Goal: Task Accomplishment & Management: Use online tool/utility

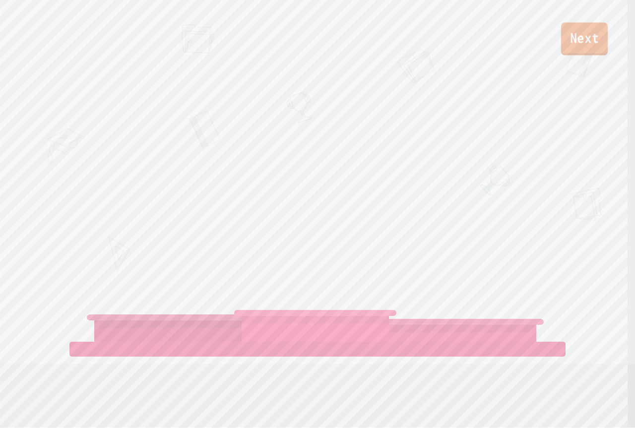
click at [573, 49] on link "Next" at bounding box center [584, 38] width 47 height 33
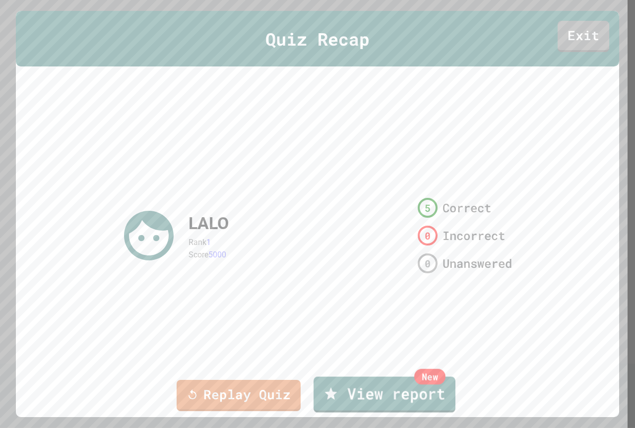
click at [401, 401] on link "New View report" at bounding box center [384, 394] width 142 height 36
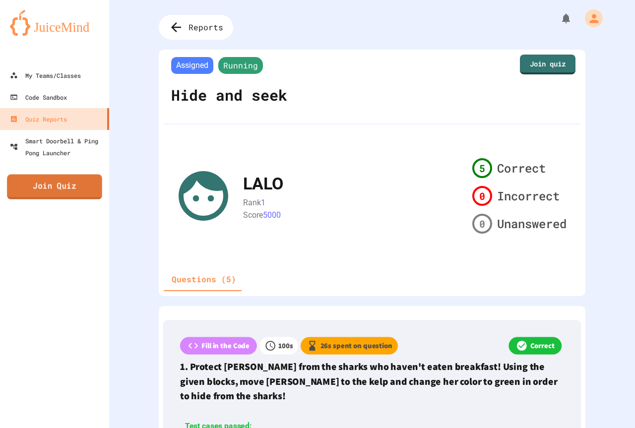
click at [61, 186] on link "Join Quiz" at bounding box center [54, 187] width 95 height 25
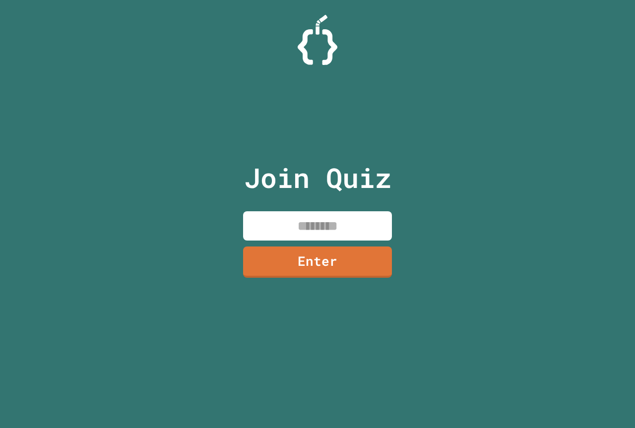
click at [332, 222] on input at bounding box center [317, 225] width 149 height 29
type input "********"
click at [356, 253] on link "Enter" at bounding box center [318, 261] width 150 height 33
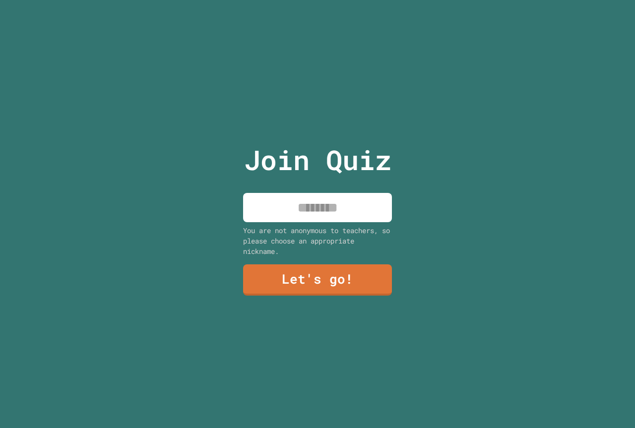
click at [347, 201] on input at bounding box center [317, 207] width 149 height 29
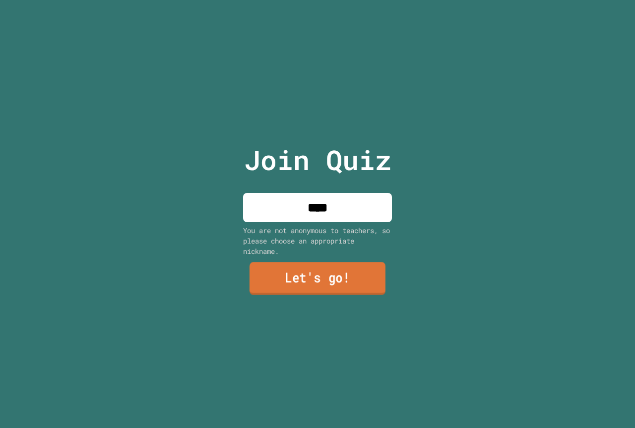
type input "****"
click at [346, 268] on link "Let's go!" at bounding box center [317, 278] width 136 height 33
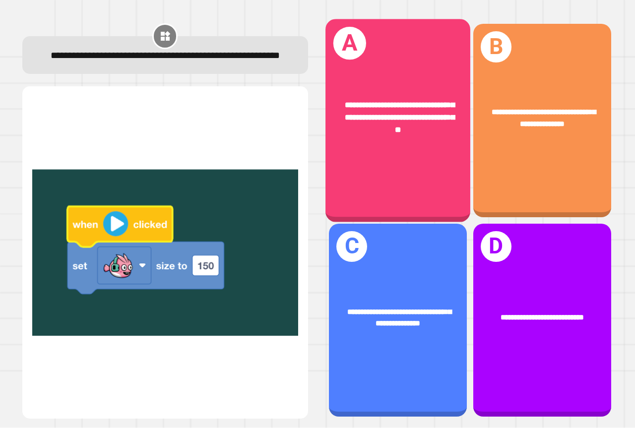
click at [392, 107] on div "**********" at bounding box center [397, 118] width 113 height 36
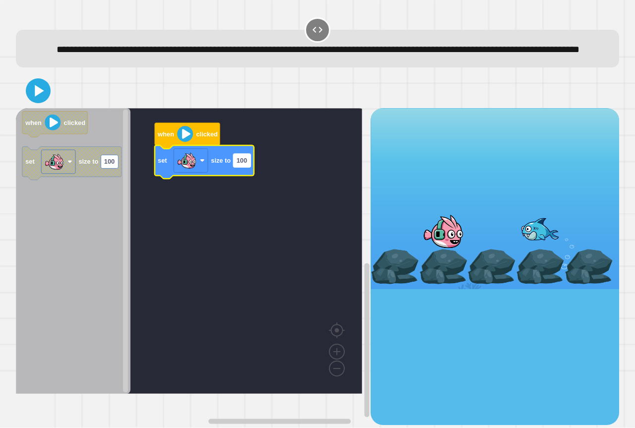
click at [238, 167] on rect "Blockly Workspace" at bounding box center [241, 160] width 17 height 13
type input "***"
click at [42, 98] on icon at bounding box center [39, 91] width 11 height 14
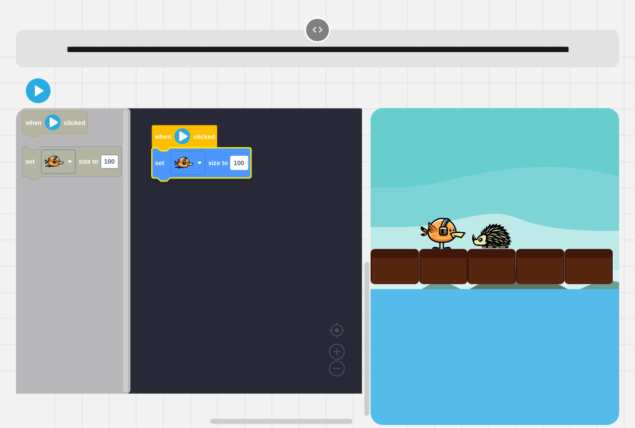
click at [241, 170] on rect "Blockly Workspace" at bounding box center [239, 162] width 17 height 13
type input "****"
click at [41, 98] on icon at bounding box center [39, 91] width 11 height 14
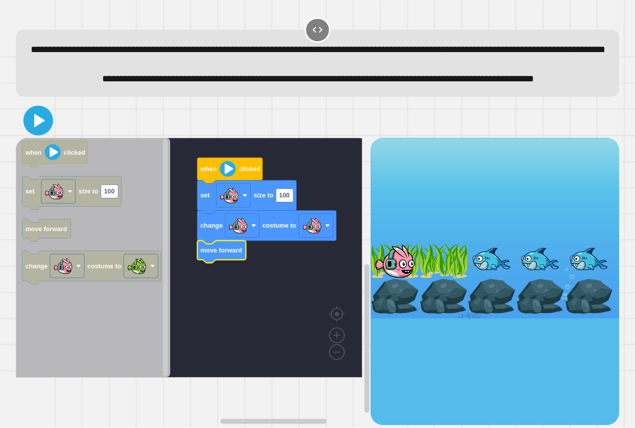
click at [43, 132] on icon at bounding box center [38, 121] width 24 height 24
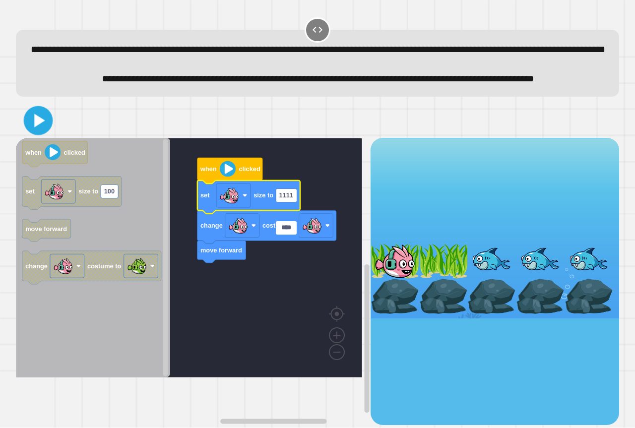
type input "****"
click at [34, 127] on icon at bounding box center [39, 121] width 11 height 14
click at [155, 134] on div "when clicked change costume to move forward set size to 1111 when clicked set s…" at bounding box center [318, 264] width 610 height 328
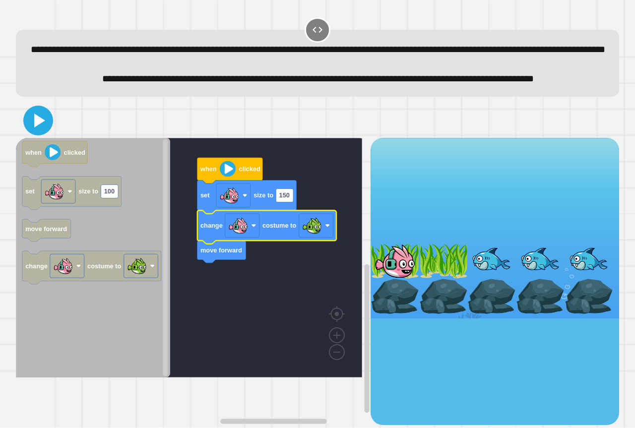
click at [43, 127] on icon at bounding box center [39, 121] width 11 height 14
click at [288, 199] on text "150" at bounding box center [284, 195] width 10 height 7
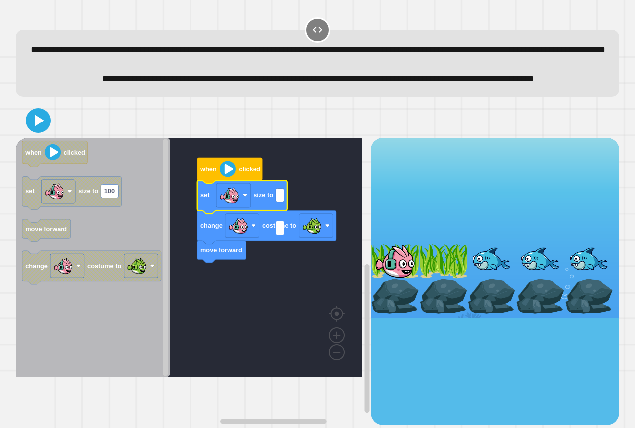
type input "*"
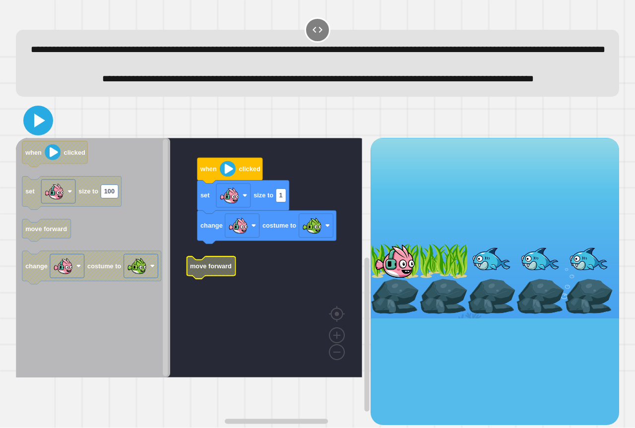
click at [33, 132] on icon at bounding box center [38, 121] width 24 height 24
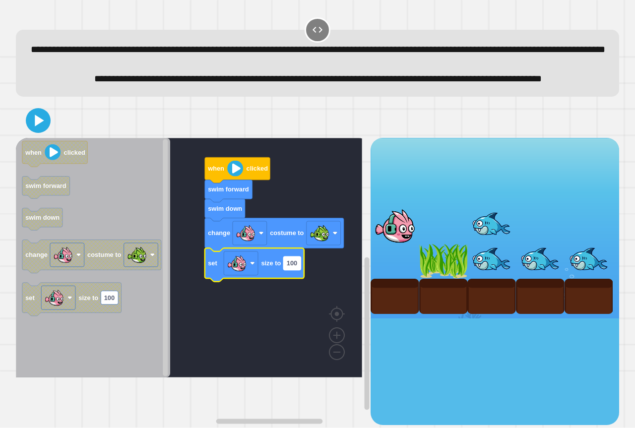
click at [295, 270] on rect "Blockly Workspace" at bounding box center [291, 262] width 17 height 13
click at [40, 132] on icon at bounding box center [38, 121] width 24 height 24
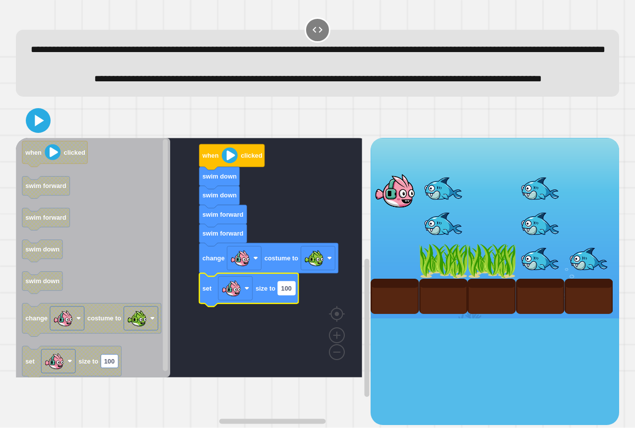
click at [286, 292] on text "100" at bounding box center [286, 288] width 10 height 7
type input "**"
click at [39, 132] on icon at bounding box center [38, 121] width 24 height 24
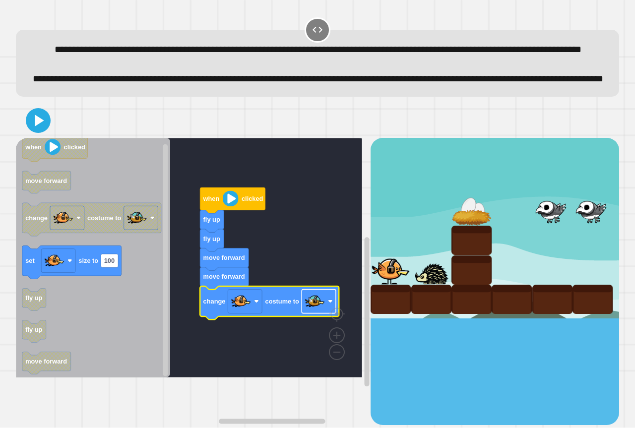
click at [317, 311] on image "Blockly Workspace" at bounding box center [315, 302] width 20 height 20
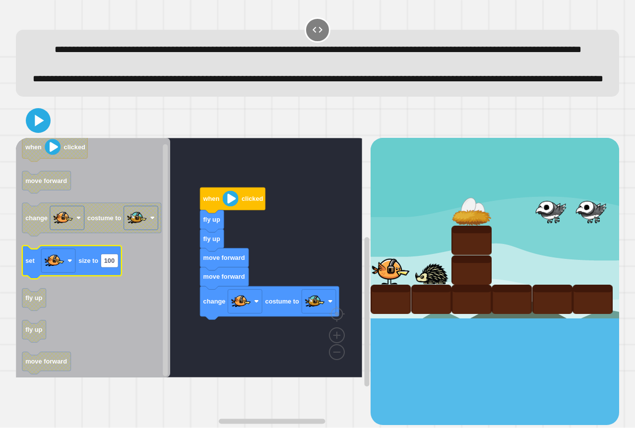
click at [100, 279] on icon "Blockly Workspace" at bounding box center [71, 262] width 99 height 33
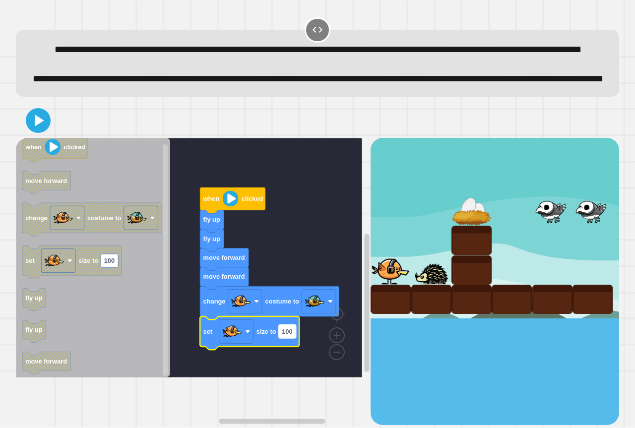
click at [286, 335] on text "100" at bounding box center [287, 331] width 10 height 7
type input "*"
click at [30, 135] on button at bounding box center [38, 121] width 30 height 30
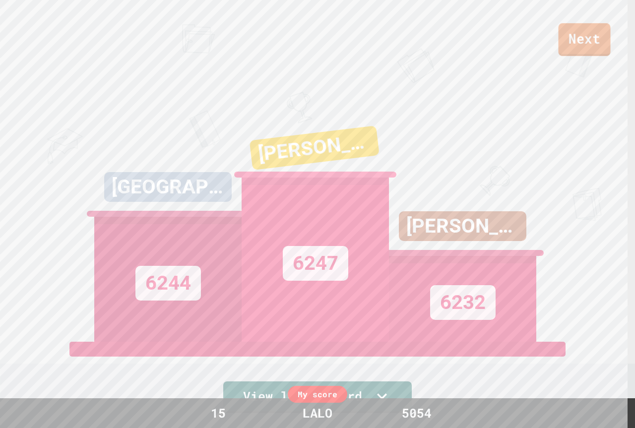
click at [574, 46] on link "Next" at bounding box center [585, 39] width 52 height 33
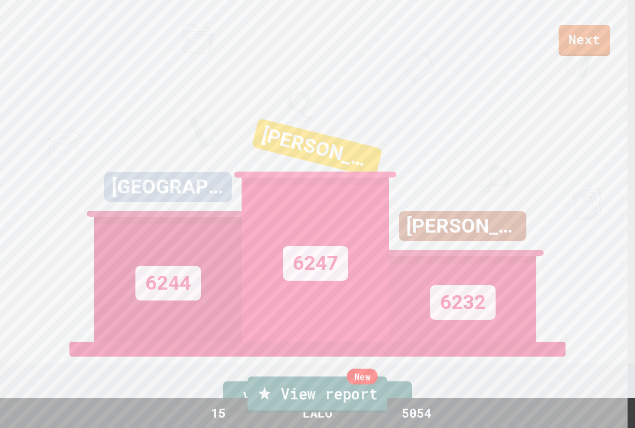
click at [331, 397] on link "New View report" at bounding box center [318, 394] width 140 height 36
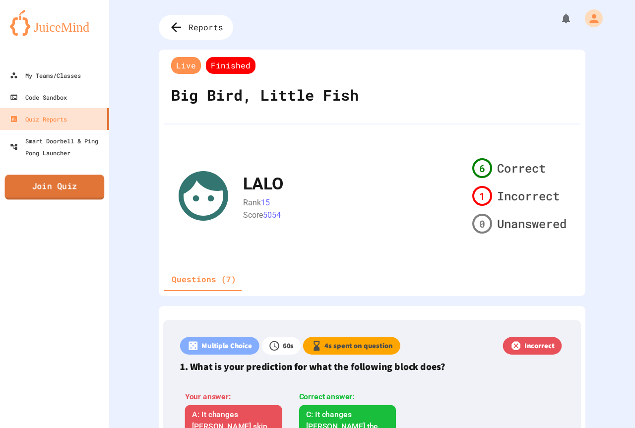
click at [70, 186] on link "Join Quiz" at bounding box center [55, 187] width 100 height 25
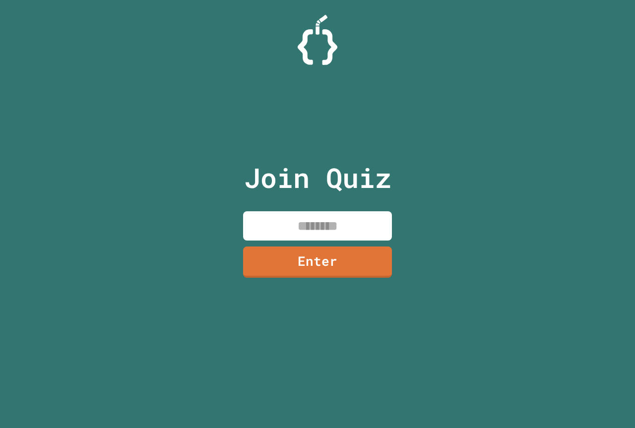
click at [312, 228] on input at bounding box center [317, 225] width 149 height 29
type input "********"
click at [332, 267] on link "Enter" at bounding box center [317, 261] width 147 height 33
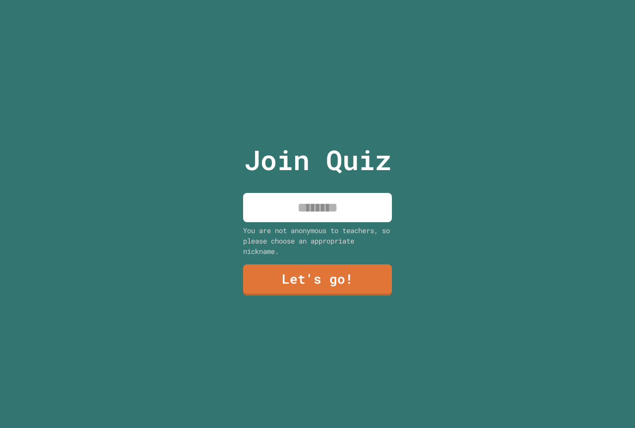
click at [319, 202] on input at bounding box center [317, 207] width 149 height 29
type input "****"
click at [333, 271] on link "Let's go!" at bounding box center [317, 279] width 147 height 33
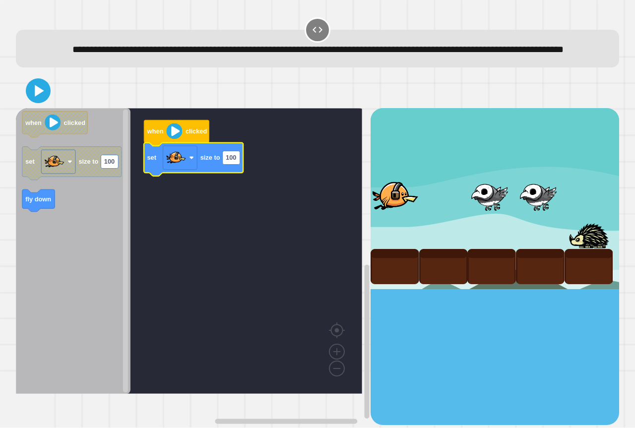
click at [234, 176] on icon "Blockly Workspace" at bounding box center [193, 159] width 99 height 33
click at [239, 165] on rect "Blockly Workspace" at bounding box center [231, 157] width 17 height 13
type input "*****"
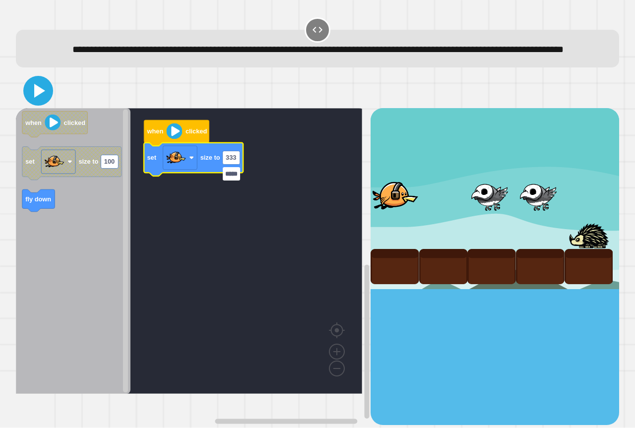
click at [46, 103] on icon at bounding box center [38, 91] width 24 height 24
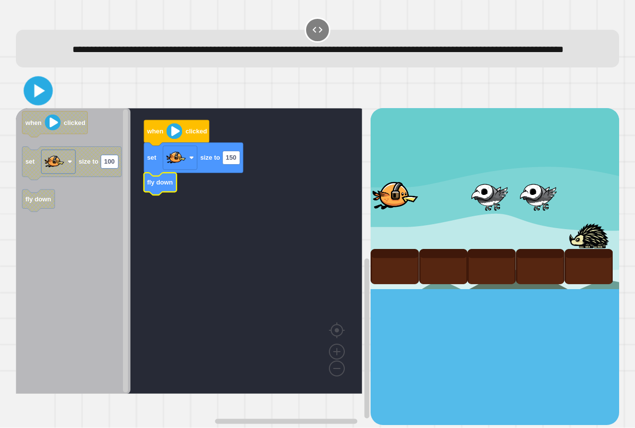
click at [42, 103] on icon at bounding box center [38, 90] width 23 height 23
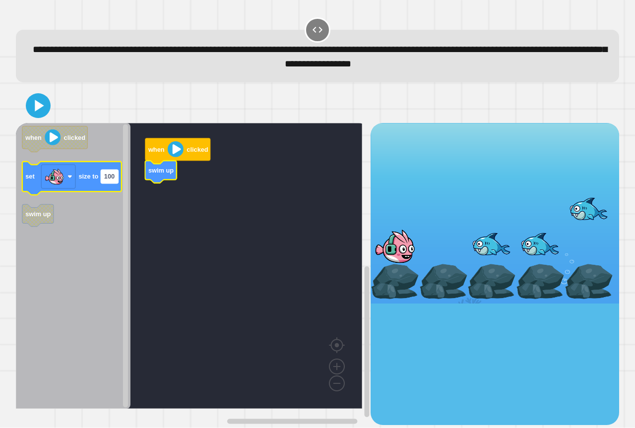
click at [106, 183] on rect "Blockly Workspace" at bounding box center [109, 176] width 17 height 13
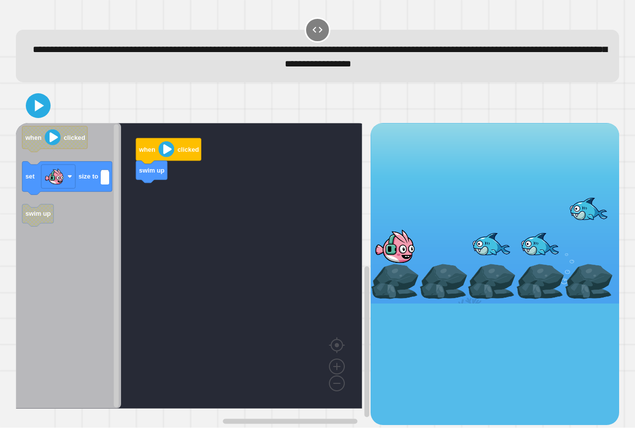
type input "*"
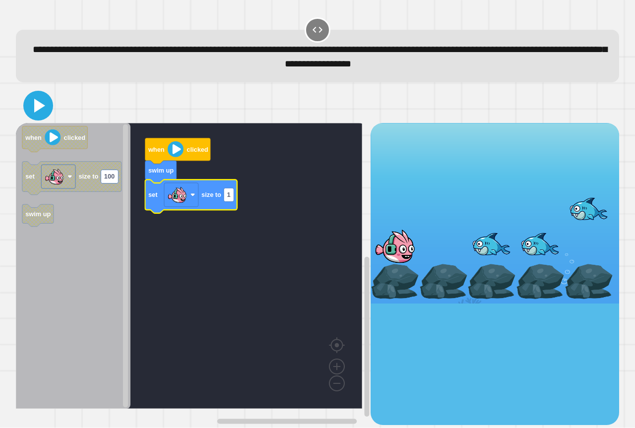
click at [36, 105] on icon at bounding box center [39, 106] width 11 height 14
click at [230, 200] on rect "Blockly Workspace" at bounding box center [229, 194] width 10 height 13
type input "*********"
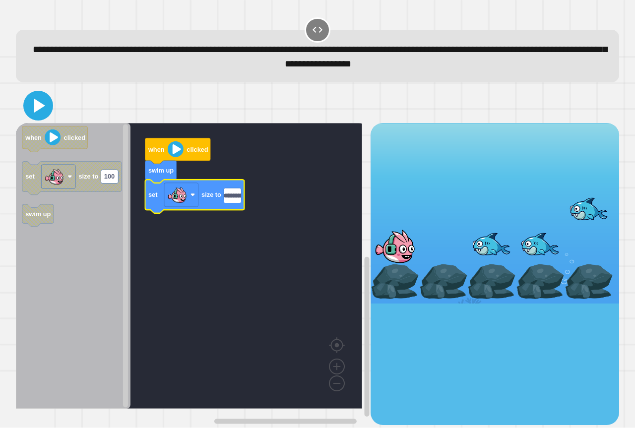
click at [37, 99] on icon at bounding box center [38, 106] width 24 height 24
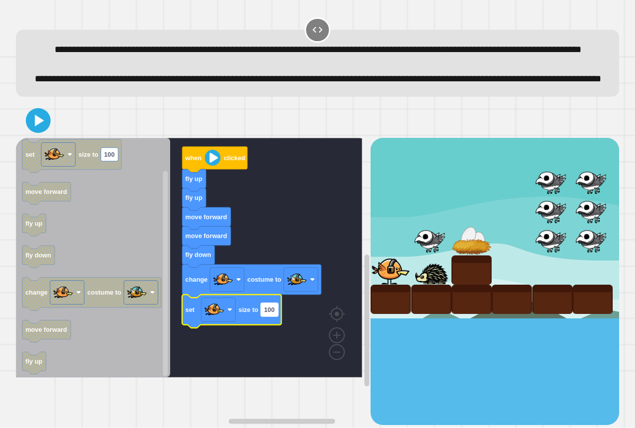
click at [269, 316] on rect "Blockly Workspace" at bounding box center [269, 309] width 17 height 13
type input "*"
click at [39, 127] on icon at bounding box center [39, 120] width 11 height 13
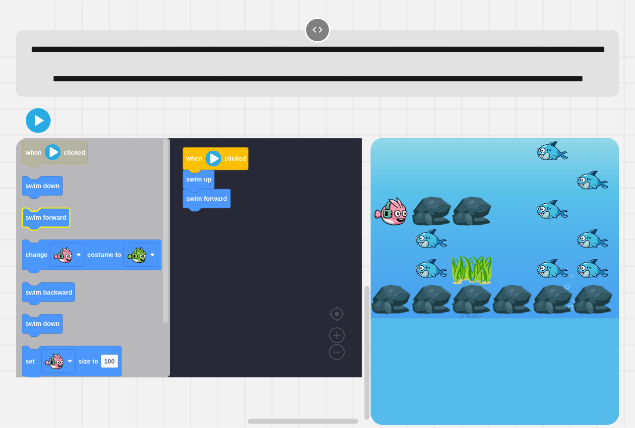
click at [55, 221] on text "swim forward" at bounding box center [45, 217] width 41 height 7
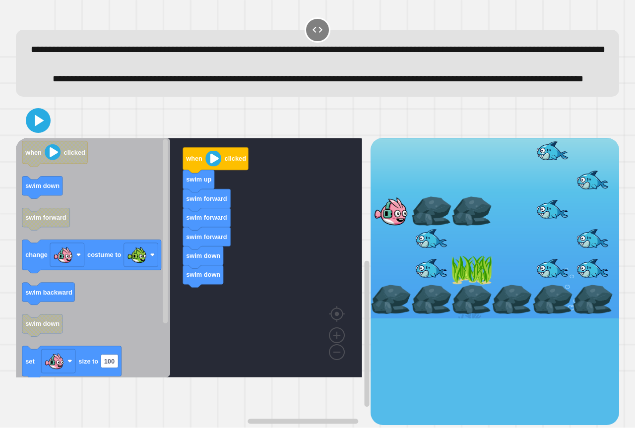
click at [173, 309] on div "swim forward swim forward swim forward swim down swim down swim up when clicked…" at bounding box center [193, 281] width 355 height 287
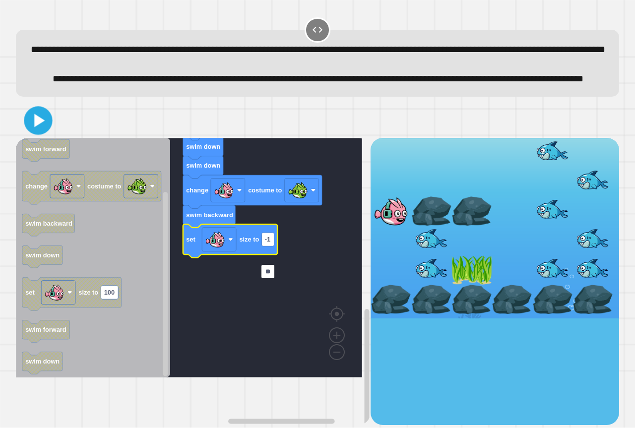
type input "**"
click at [37, 127] on icon at bounding box center [39, 121] width 11 height 14
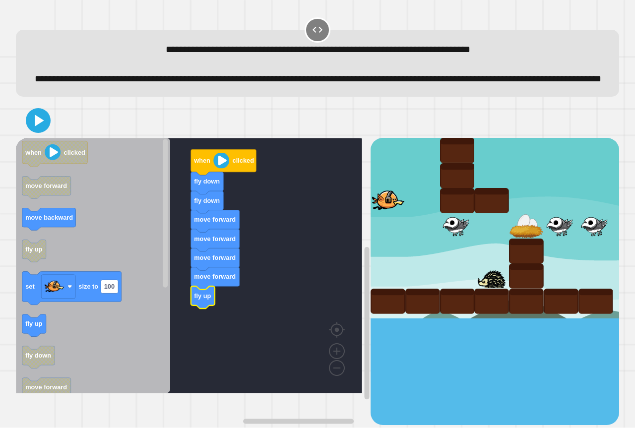
click at [222, 303] on g "when clicked fly down fly down move forward move forward move forward move forw…" at bounding box center [196, 265] width 361 height 255
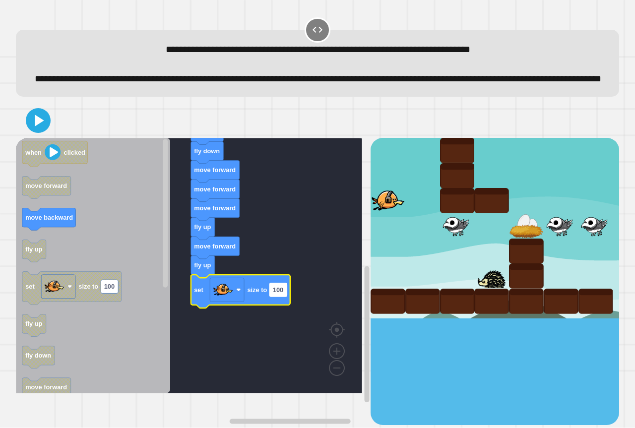
click at [285, 297] on rect "Blockly Workspace" at bounding box center [277, 289] width 17 height 13
type input "*"
click at [32, 127] on icon at bounding box center [38, 121] width 24 height 24
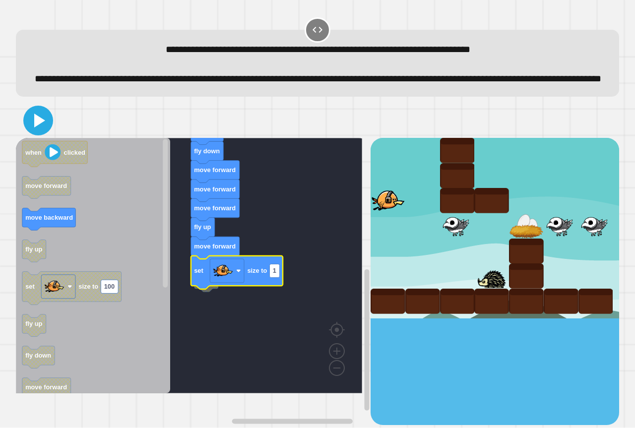
click at [42, 127] on icon at bounding box center [39, 121] width 11 height 14
click at [46, 132] on icon at bounding box center [38, 121] width 24 height 24
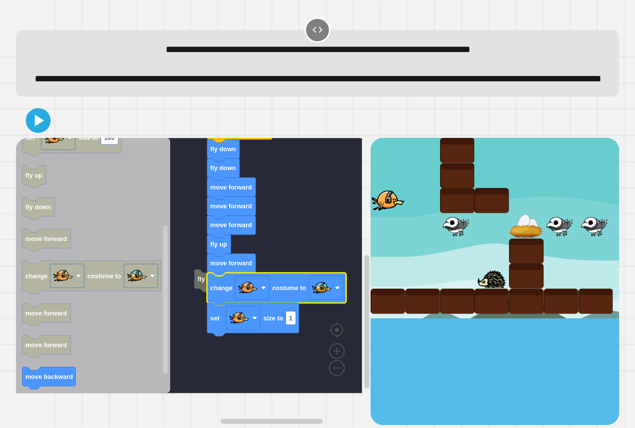
click at [37, 133] on button at bounding box center [38, 120] width 25 height 25
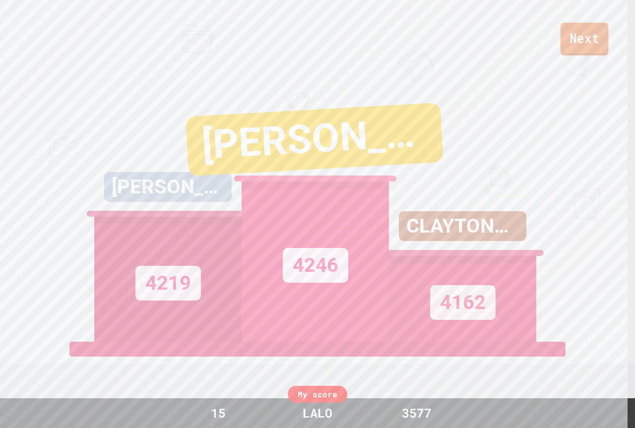
click at [580, 50] on link "Next" at bounding box center [584, 39] width 48 height 33
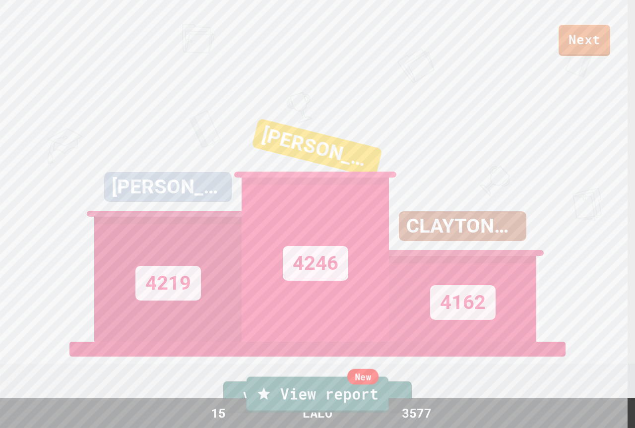
click at [373, 402] on link "New View report" at bounding box center [318, 395] width 142 height 36
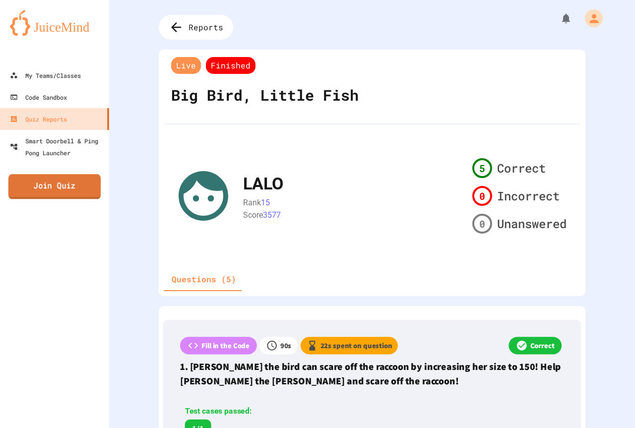
click at [74, 194] on link "Join Quiz" at bounding box center [54, 186] width 92 height 25
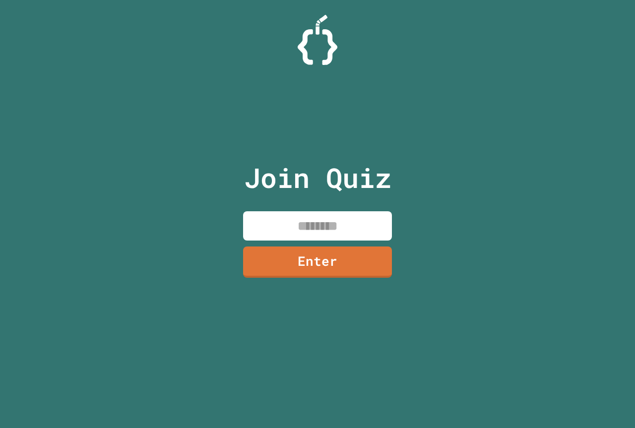
click at [314, 229] on input at bounding box center [317, 225] width 149 height 29
type input "********"
click at [322, 249] on link "Enter" at bounding box center [318, 261] width 144 height 33
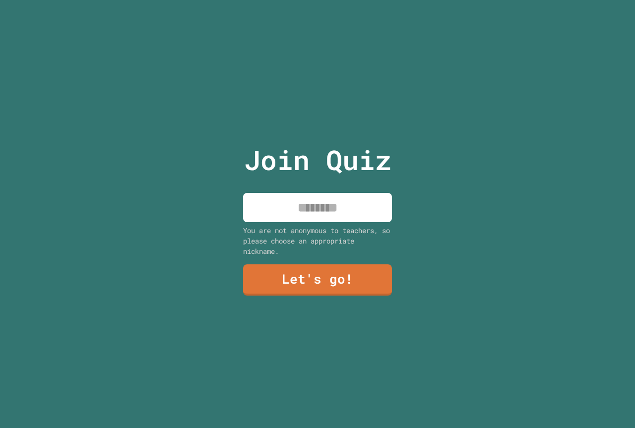
click at [335, 212] on input at bounding box center [317, 207] width 149 height 29
type input "****"
click at [317, 271] on link "Let's go!" at bounding box center [317, 279] width 151 height 33
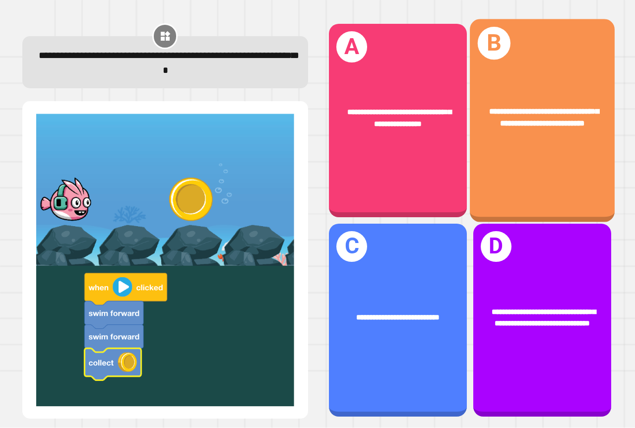
click at [530, 182] on div "**********" at bounding box center [542, 120] width 145 height 203
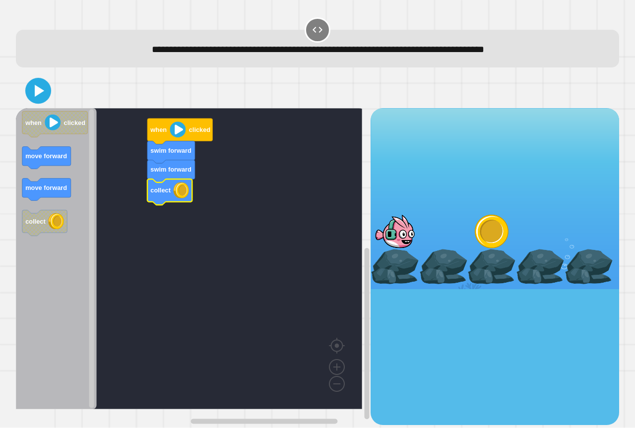
click at [40, 91] on icon at bounding box center [39, 91] width 9 height 12
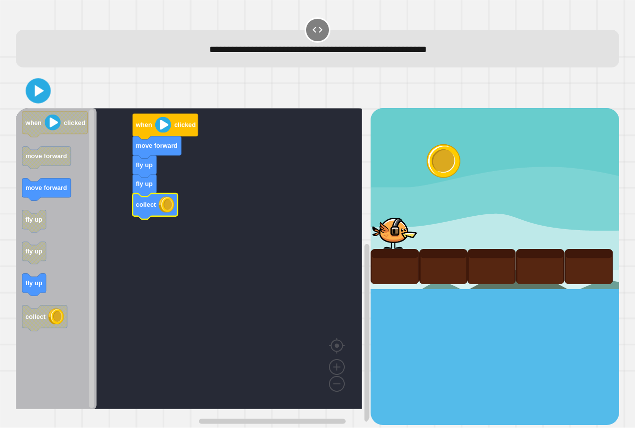
click at [41, 97] on icon at bounding box center [38, 91] width 20 height 20
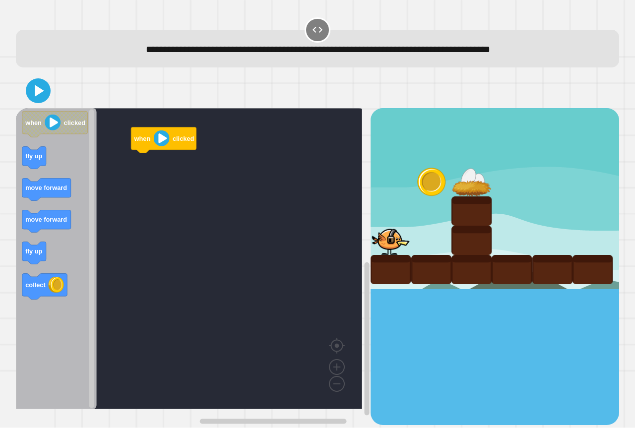
click at [21, 153] on icon "Blockly Workspace" at bounding box center [56, 258] width 81 height 301
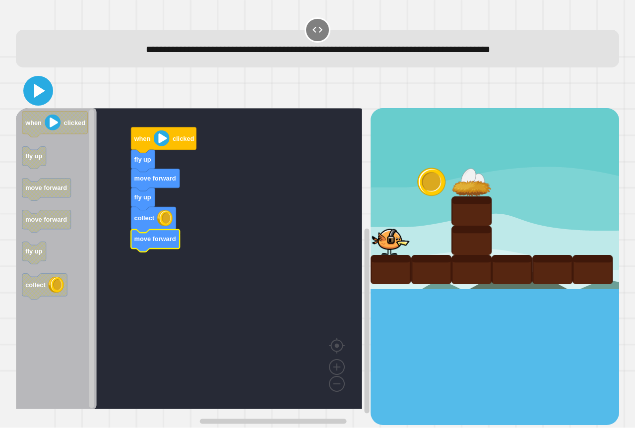
click at [42, 78] on button at bounding box center [38, 91] width 30 height 30
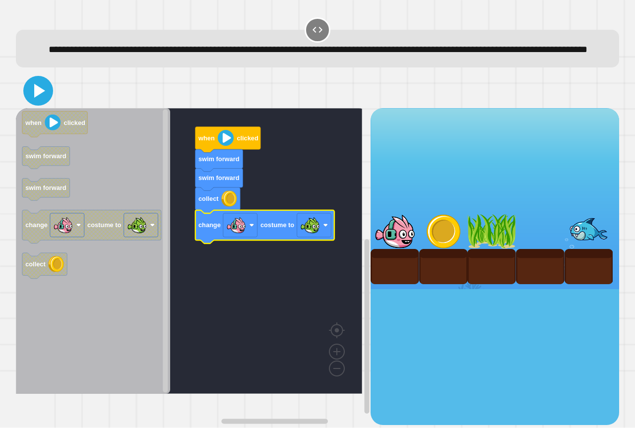
click at [37, 97] on icon at bounding box center [38, 91] width 24 height 24
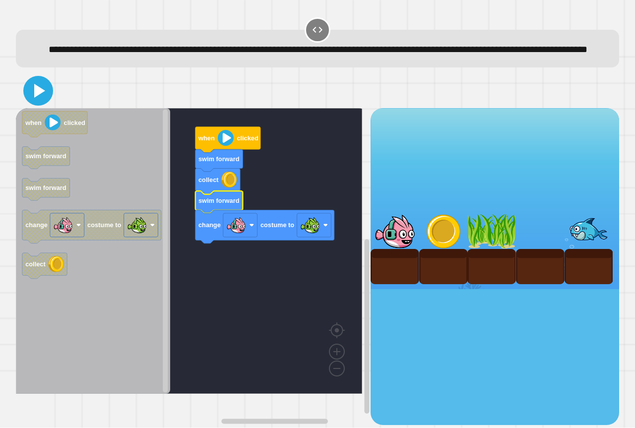
click at [38, 98] on icon at bounding box center [39, 91] width 11 height 14
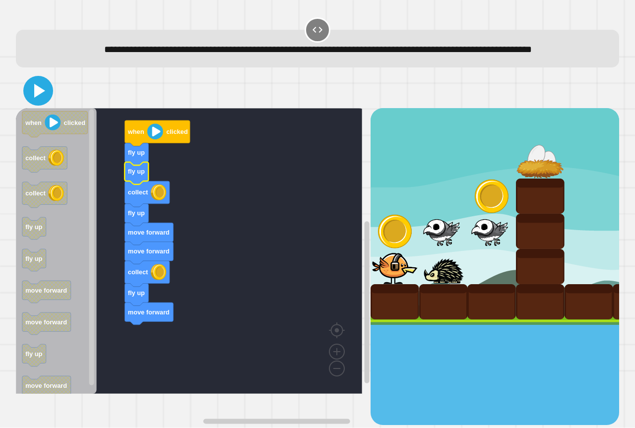
click at [34, 103] on icon at bounding box center [38, 91] width 24 height 24
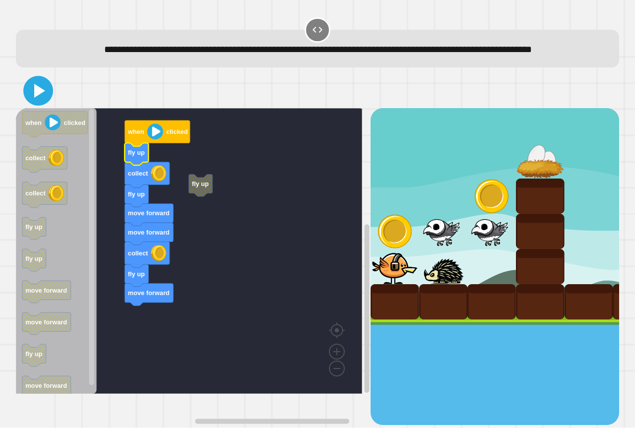
click at [34, 99] on icon at bounding box center [38, 91] width 24 height 24
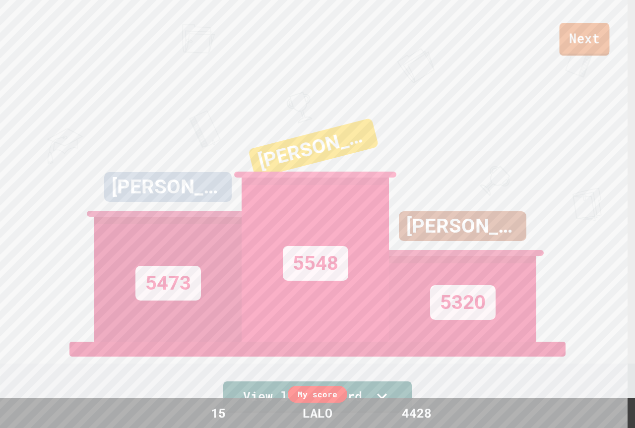
click at [572, 41] on link "Next" at bounding box center [585, 39] width 50 height 33
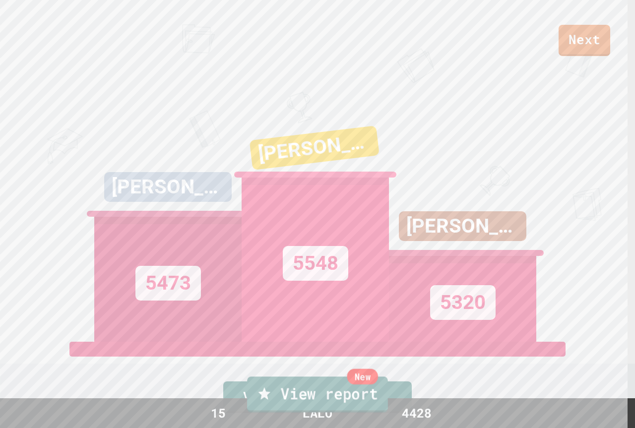
click at [368, 404] on link "New View report" at bounding box center [317, 394] width 141 height 36
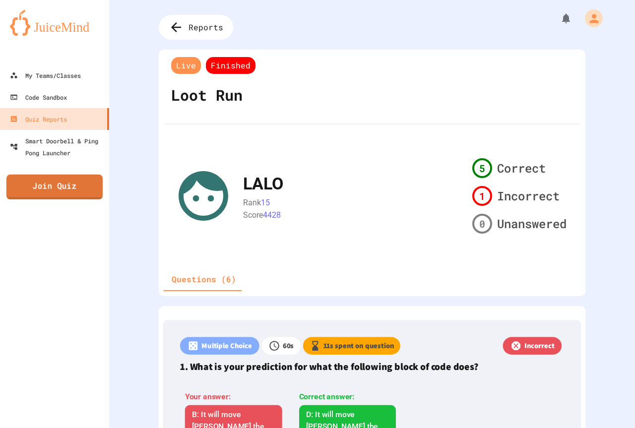
click at [79, 195] on link "Join Quiz" at bounding box center [54, 187] width 96 height 25
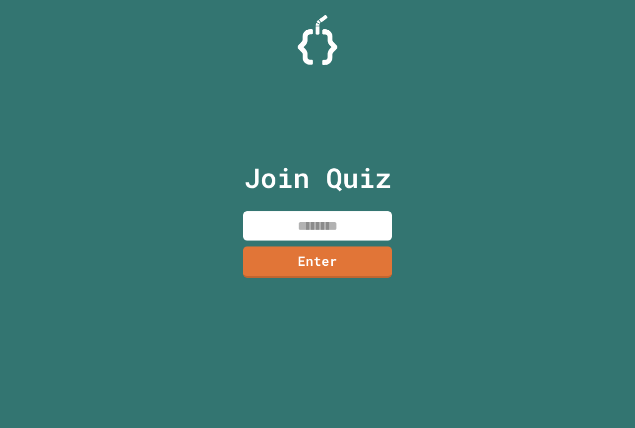
click at [304, 231] on input at bounding box center [317, 225] width 149 height 29
type input "********"
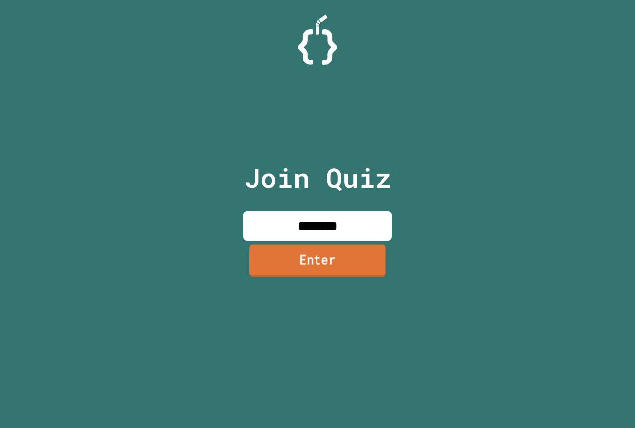
click at [365, 253] on link "Enter" at bounding box center [317, 260] width 137 height 33
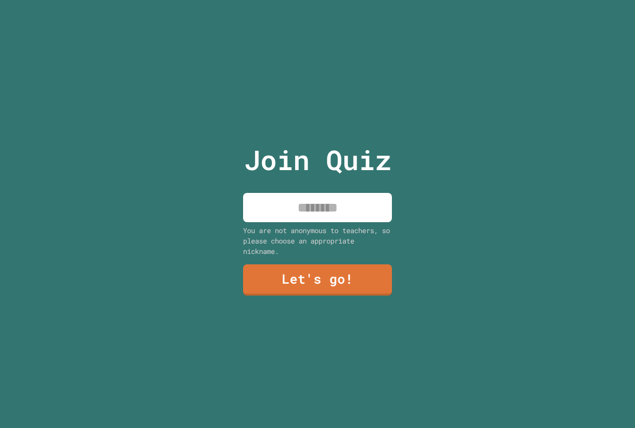
click at [347, 203] on input at bounding box center [317, 207] width 149 height 29
type input "****"
click at [352, 271] on link "Let's go!" at bounding box center [318, 279] width 146 height 33
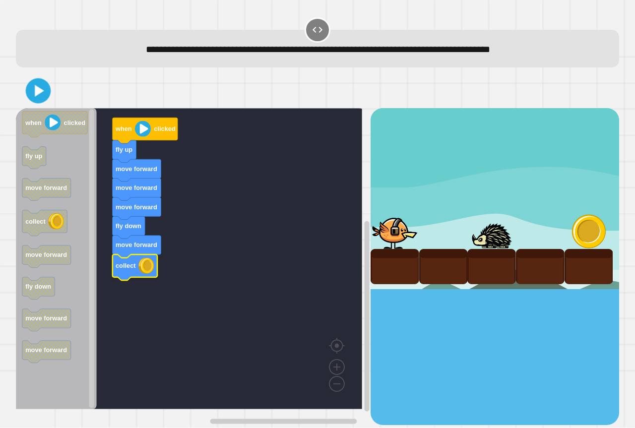
click at [43, 86] on icon at bounding box center [38, 91] width 20 height 20
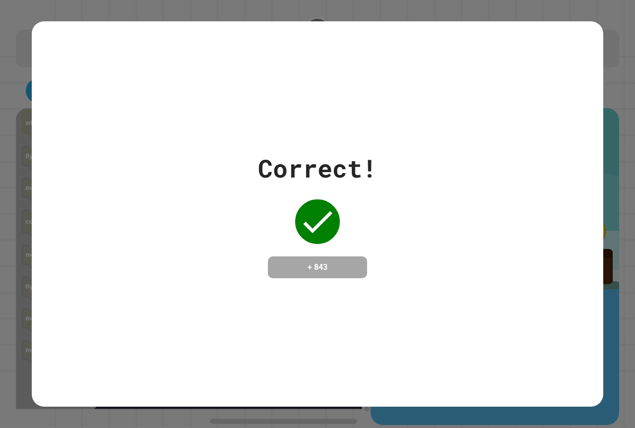
click at [384, 124] on div "Correct! + 843" at bounding box center [317, 213] width 571 height 385
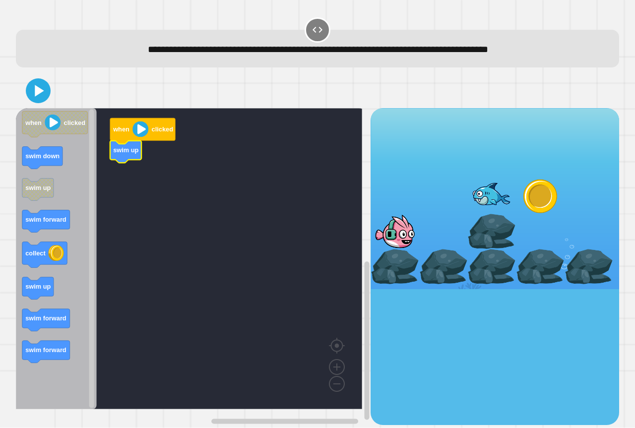
click at [76, 262] on icon "Blockly Workspace" at bounding box center [56, 258] width 81 height 301
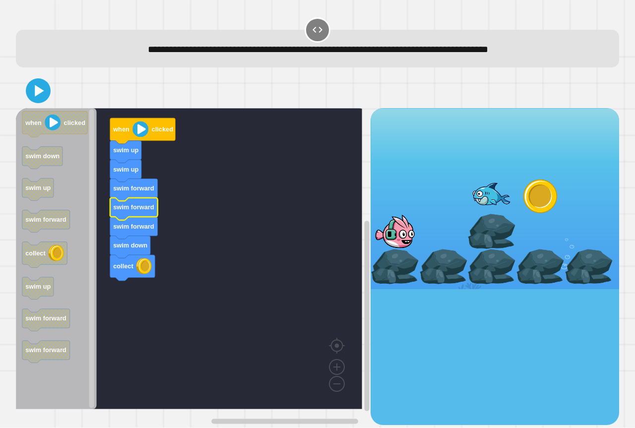
click at [31, 85] on icon at bounding box center [38, 91] width 20 height 20
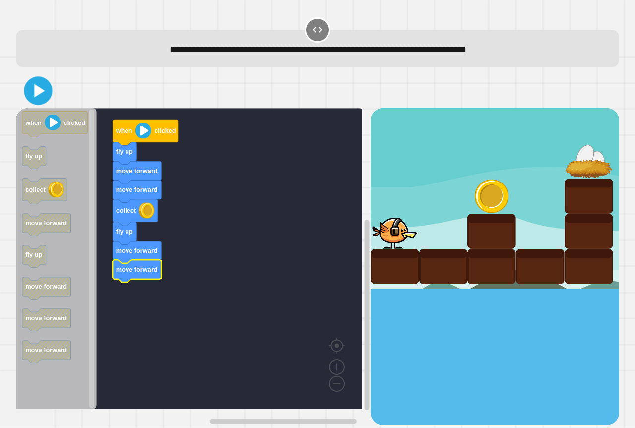
click at [41, 92] on icon at bounding box center [39, 90] width 10 height 13
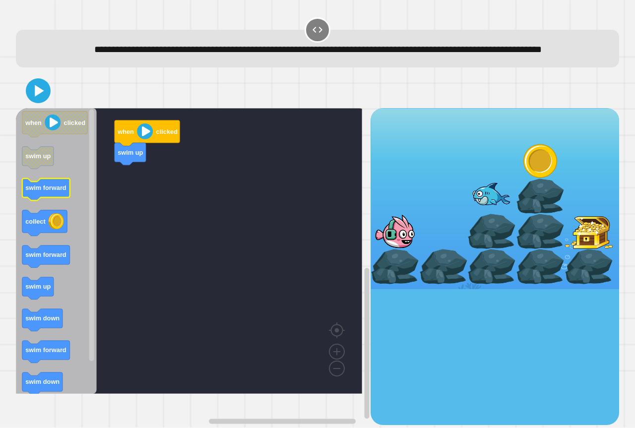
click at [53, 201] on icon "Blockly Workspace" at bounding box center [46, 190] width 48 height 22
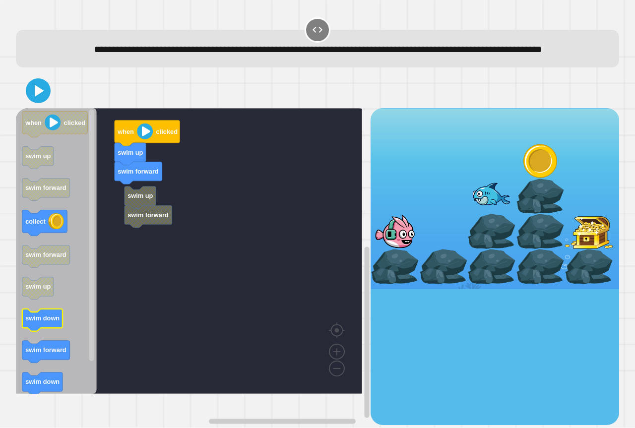
click at [53, 322] on text "swim down" at bounding box center [42, 318] width 34 height 7
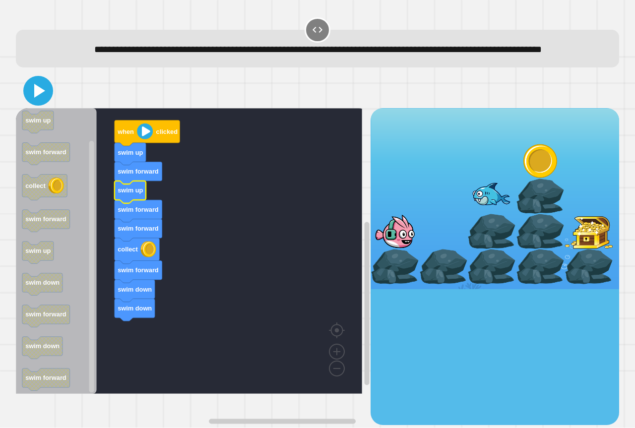
click at [36, 103] on icon at bounding box center [38, 91] width 24 height 24
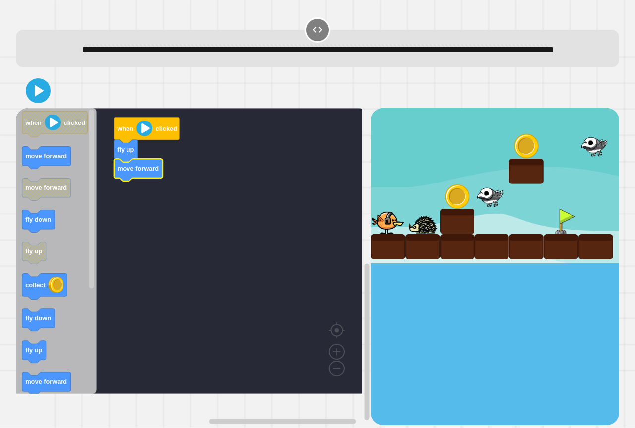
click at [49, 190] on icon "Blockly Workspace" at bounding box center [56, 251] width 81 height 286
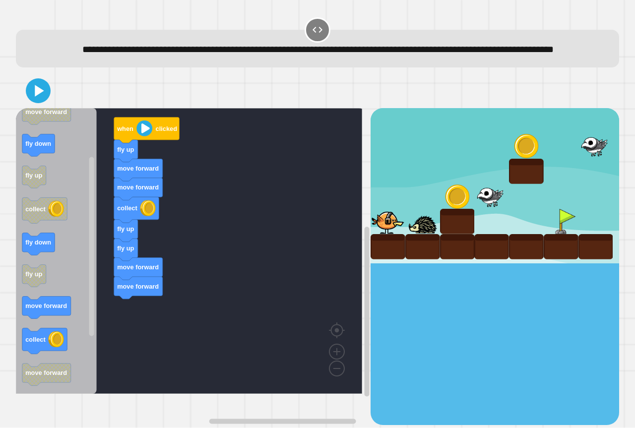
click at [136, 325] on div "when clicked fly up move forward move forward collect fly up fly up move forwar…" at bounding box center [193, 266] width 355 height 316
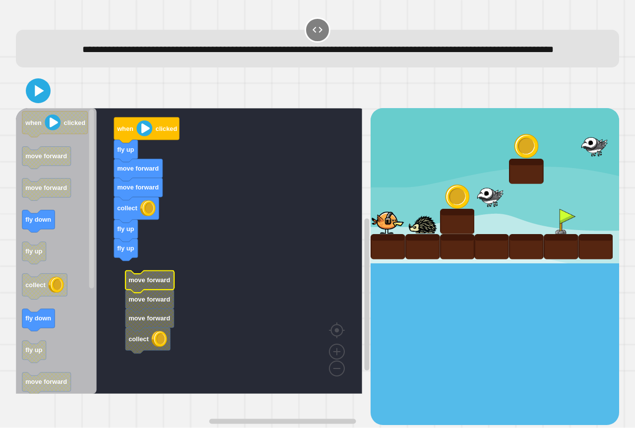
click at [157, 293] on icon "Blockly Workspace" at bounding box center [149, 282] width 49 height 22
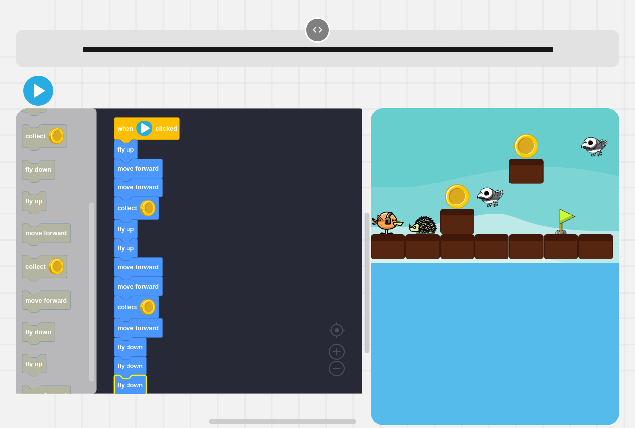
click at [44, 99] on icon at bounding box center [38, 91] width 24 height 24
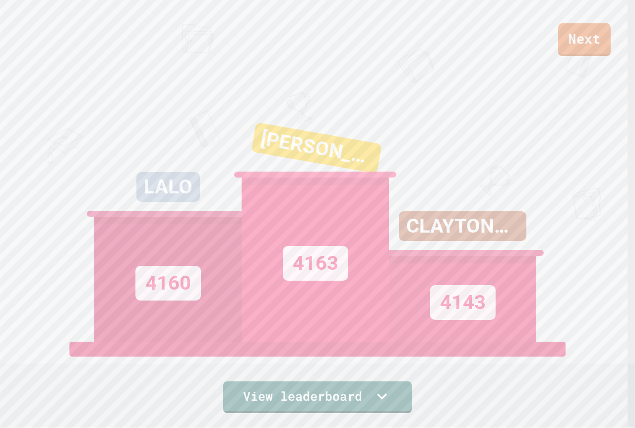
click at [584, 42] on link "Next" at bounding box center [584, 39] width 53 height 33
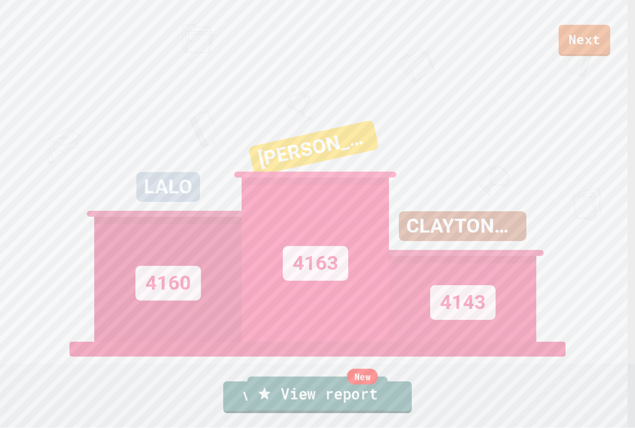
click at [369, 390] on link "New View report" at bounding box center [318, 394] width 140 height 36
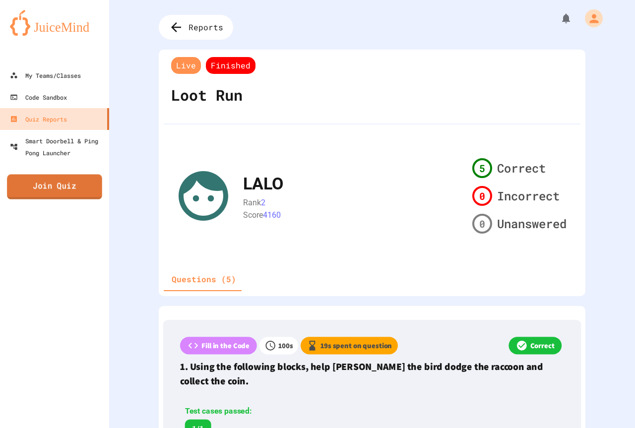
click at [69, 192] on link "Join Quiz" at bounding box center [54, 187] width 95 height 25
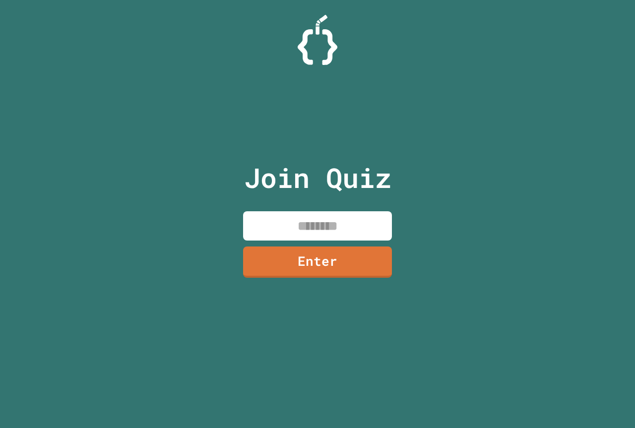
paste input "********"
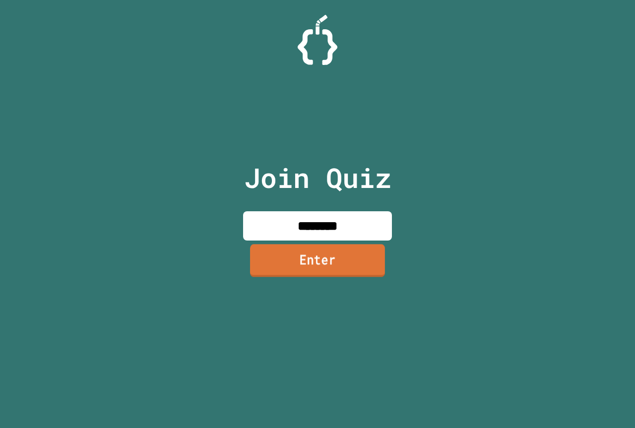
type input "********"
click at [342, 264] on link "Enter" at bounding box center [317, 261] width 149 height 33
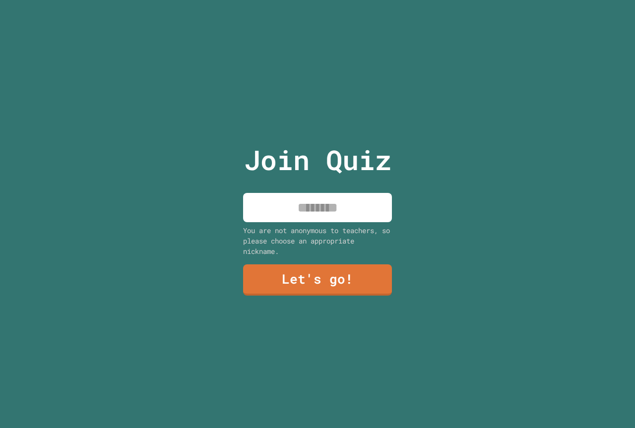
click at [343, 205] on input at bounding box center [317, 207] width 149 height 29
type input "****"
click at [342, 263] on link "Let's go!" at bounding box center [318, 279] width 150 height 32
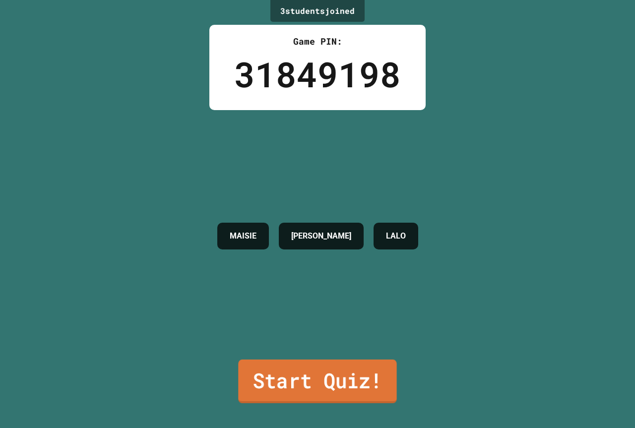
click at [336, 386] on link "Start Quiz!" at bounding box center [317, 382] width 158 height 44
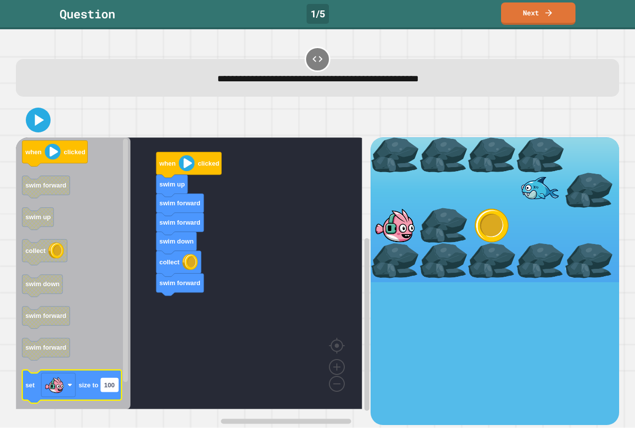
click at [111, 387] on text "100" at bounding box center [109, 384] width 10 height 7
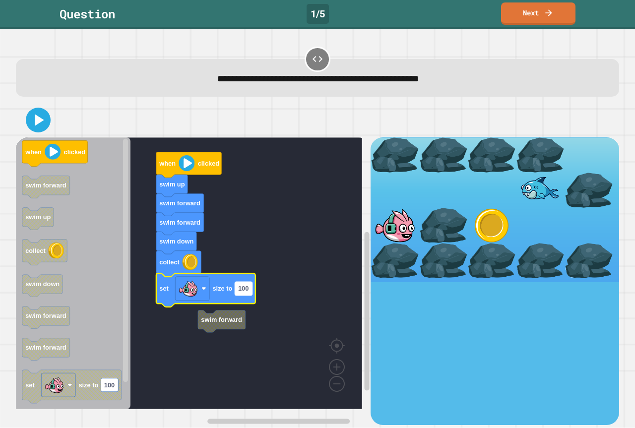
click at [244, 294] on rect "Blockly Workspace" at bounding box center [243, 288] width 17 height 13
type input "****"
click at [35, 129] on icon at bounding box center [38, 120] width 24 height 24
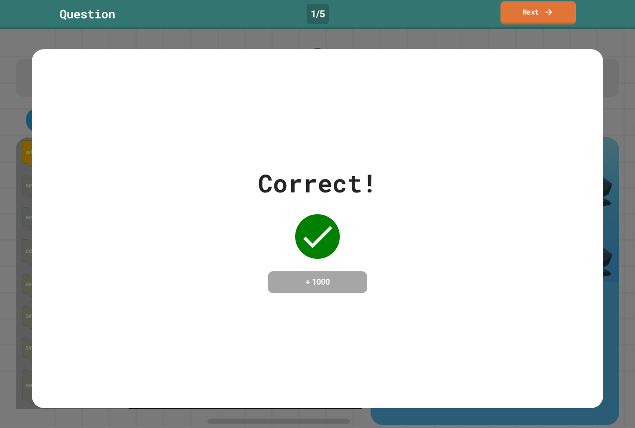
click at [543, 20] on link "Next" at bounding box center [537, 12] width 75 height 23
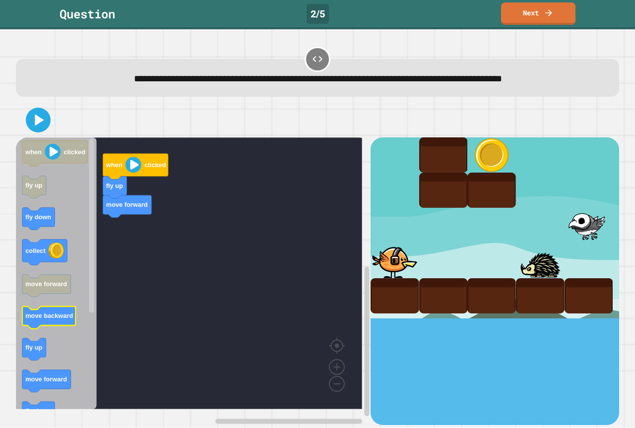
click at [57, 318] on text "move backward" at bounding box center [49, 315] width 48 height 7
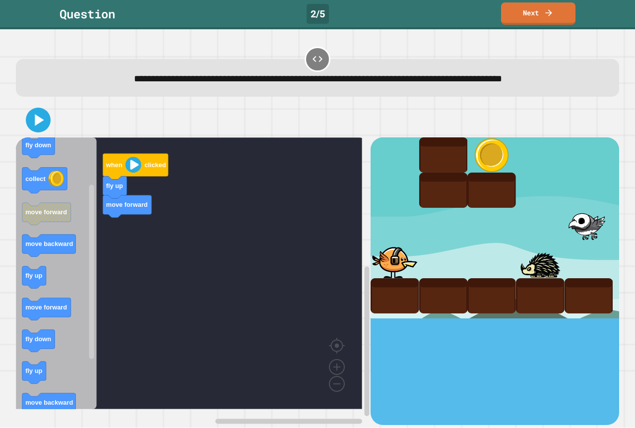
click at [111, 307] on div "when clicked fly up move forward when clicked fly up fly down collect move forw…" at bounding box center [193, 280] width 355 height 287
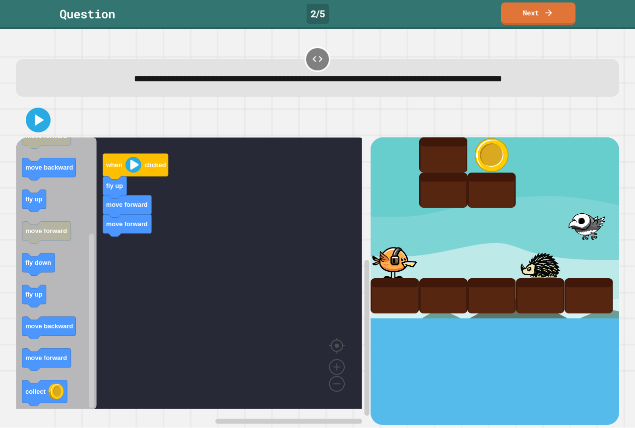
click at [124, 254] on div "when clicked fly up move forward move forward when clicked fly up fly down coll…" at bounding box center [193, 280] width 355 height 287
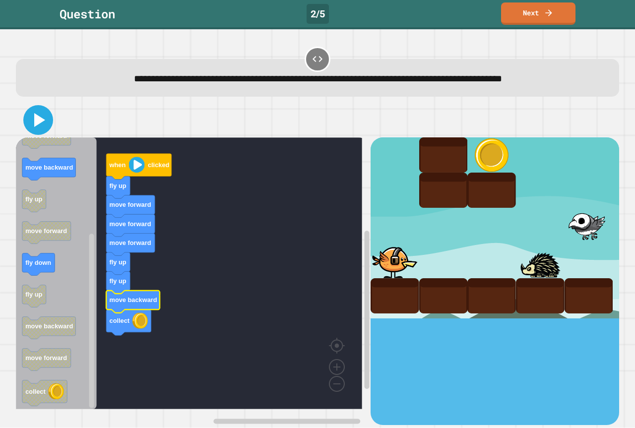
click at [36, 117] on icon at bounding box center [39, 120] width 11 height 14
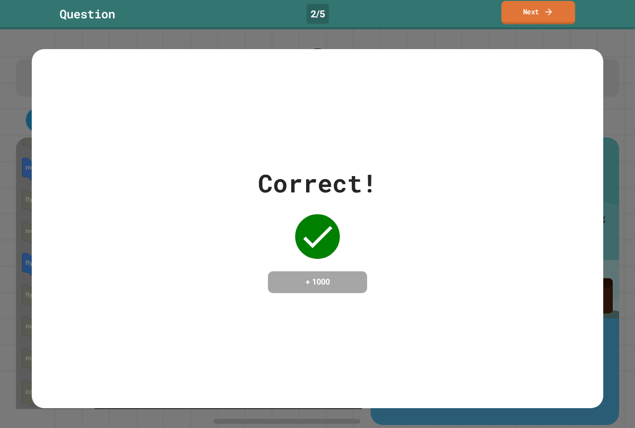
click at [539, 19] on link "Next" at bounding box center [538, 12] width 74 height 23
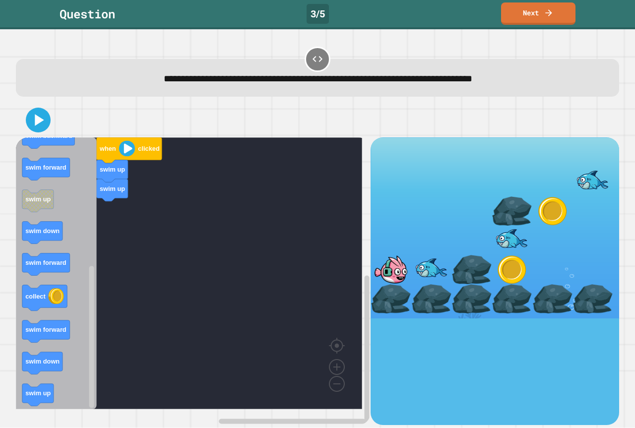
click at [111, 232] on div "when clicked swim up swim up when clicked swim down swim backward swim down swi…" at bounding box center [193, 280] width 355 height 287
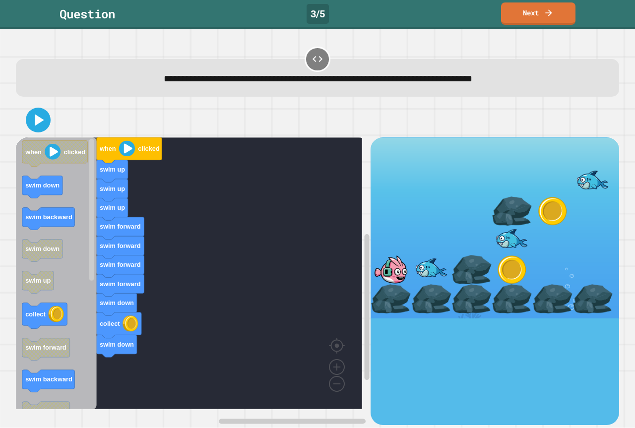
click at [142, 373] on div "when clicked swim up swim up swim up swim forward swim forward swim forward swi…" at bounding box center [193, 280] width 355 height 287
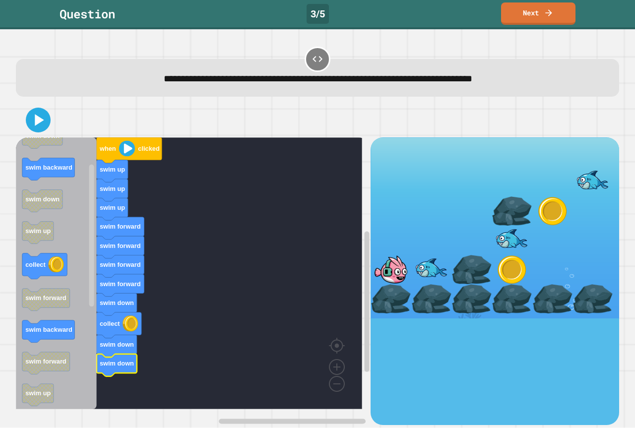
click at [51, 315] on icon "Blockly Workspace" at bounding box center [56, 273] width 81 height 272
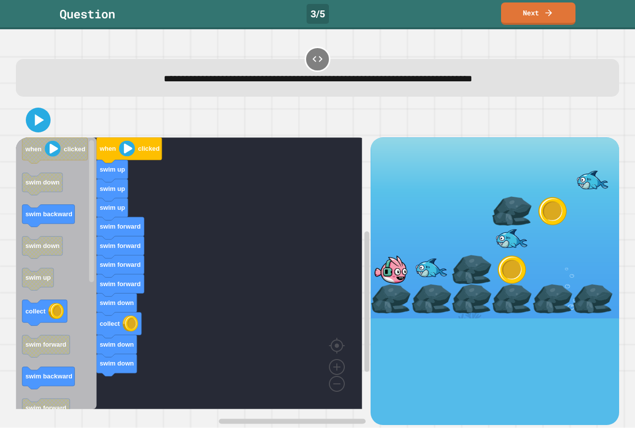
click at [108, 367] on div "when clicked swim up swim up swim up swim forward swim forward swim forward swi…" at bounding box center [193, 280] width 355 height 287
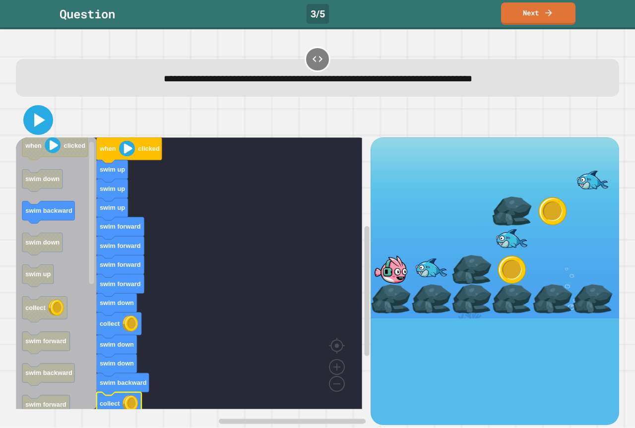
click at [39, 126] on icon at bounding box center [38, 120] width 24 height 24
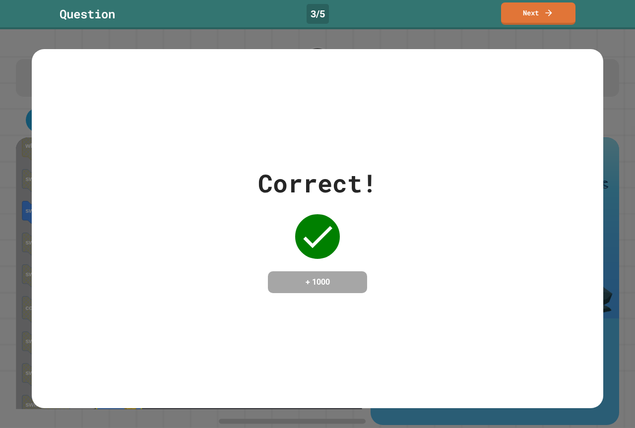
drag, startPoint x: 511, startPoint y: 2, endPoint x: 511, endPoint y: 7, distance: 5.0
click at [511, 2] on div "Question 3 / 5 Next" at bounding box center [317, 14] width 635 height 29
drag, startPoint x: 512, startPoint y: 11, endPoint x: 511, endPoint y: 19, distance: 8.0
click at [512, 16] on link "Next" at bounding box center [538, 11] width 68 height 23
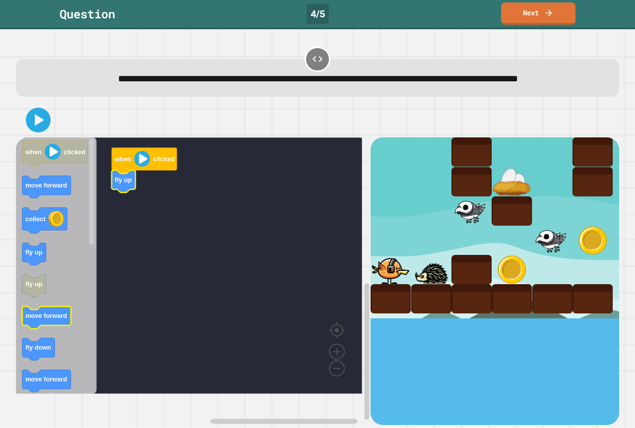
click at [33, 320] on text "move forward" at bounding box center [46, 315] width 42 height 7
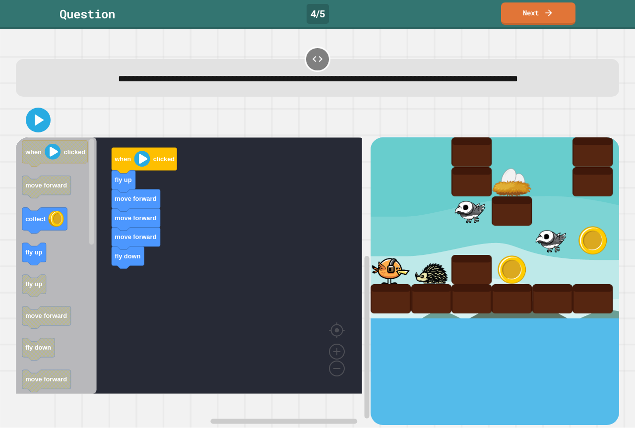
click at [110, 285] on div "when clicked fly up move forward move forward move forward fly down when clicke…" at bounding box center [193, 280] width 355 height 287
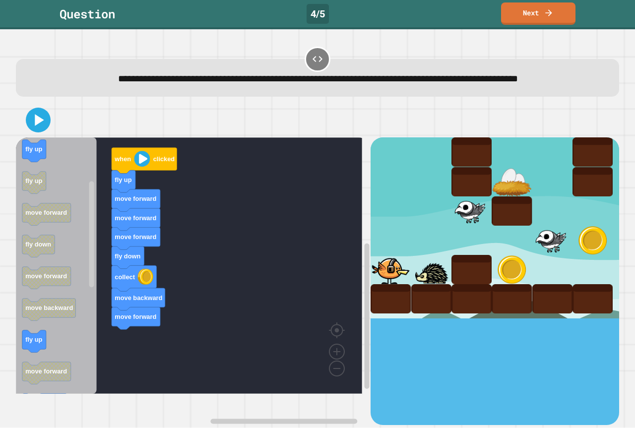
click at [110, 342] on div "when clicked fly up move forward move forward move forward fly down collect mov…" at bounding box center [193, 280] width 355 height 287
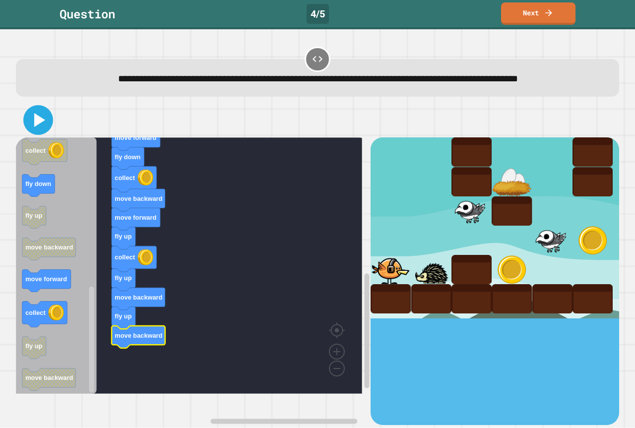
click at [36, 127] on icon at bounding box center [39, 120] width 11 height 14
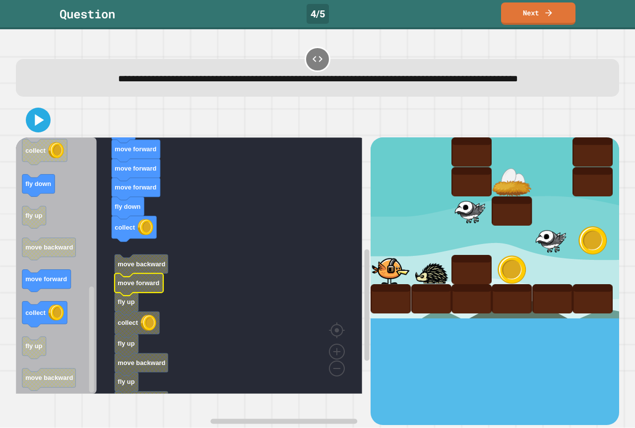
click at [147, 296] on icon "Blockly Workspace" at bounding box center [139, 285] width 49 height 22
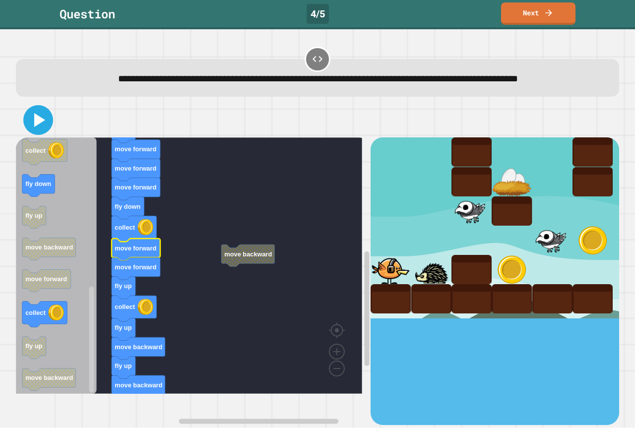
click at [29, 125] on icon at bounding box center [38, 120] width 24 height 24
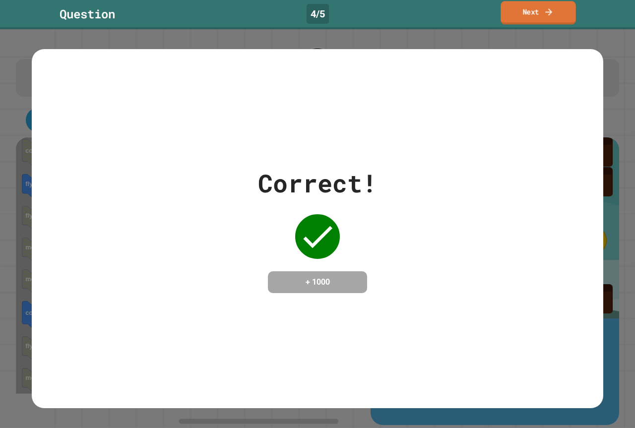
click at [543, 19] on link "Next" at bounding box center [537, 12] width 75 height 23
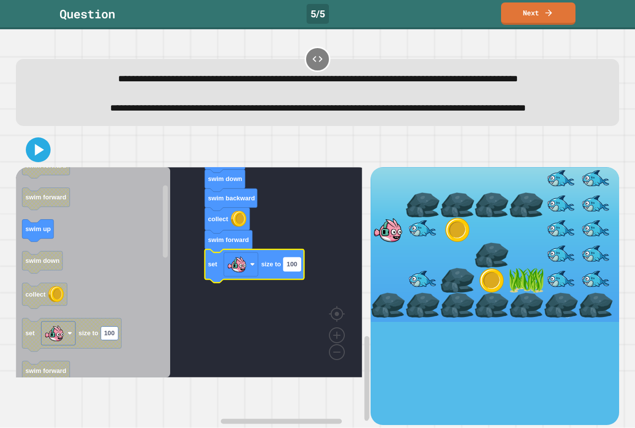
click at [296, 271] on rect "Blockly Workspace" at bounding box center [291, 263] width 17 height 13
type input "**********"
click at [30, 162] on icon at bounding box center [38, 150] width 24 height 24
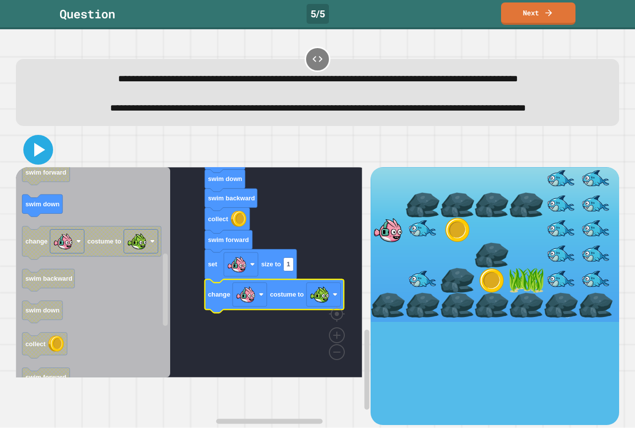
click at [36, 157] on icon at bounding box center [39, 150] width 11 height 14
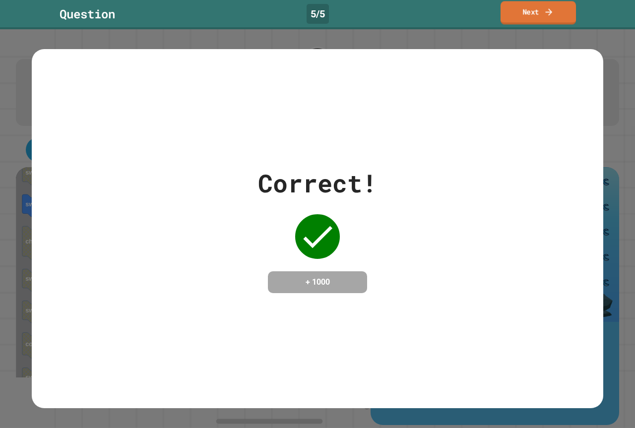
click at [533, 11] on link "Next" at bounding box center [537, 12] width 75 height 23
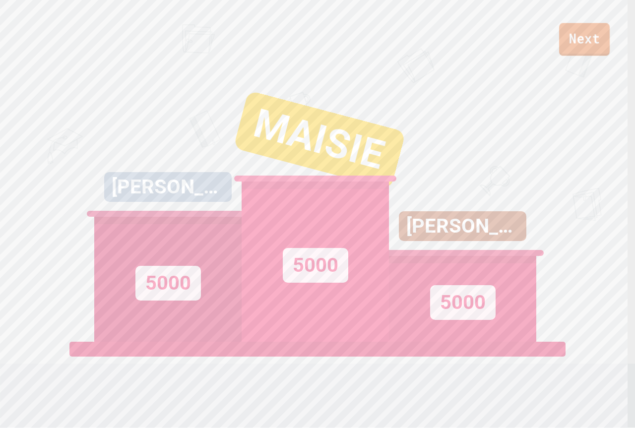
click at [581, 37] on link "Next" at bounding box center [584, 39] width 51 height 33
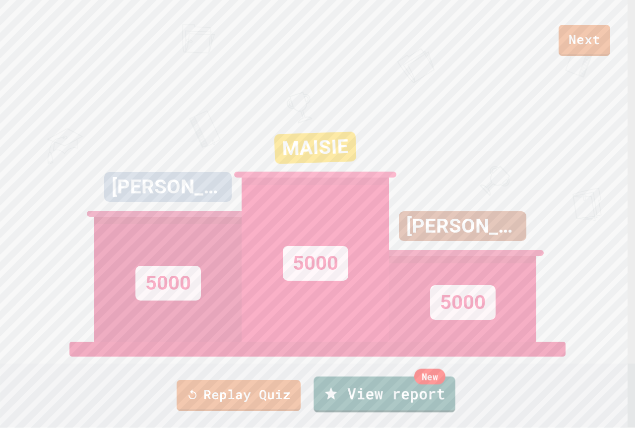
click at [430, 382] on div "New" at bounding box center [429, 377] width 31 height 16
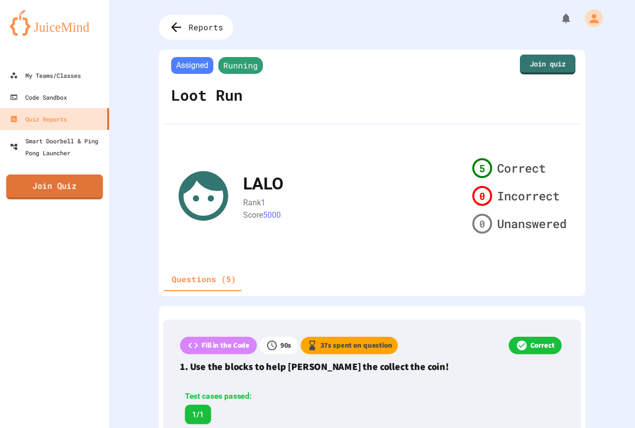
click at [74, 191] on link "Join Quiz" at bounding box center [54, 187] width 97 height 25
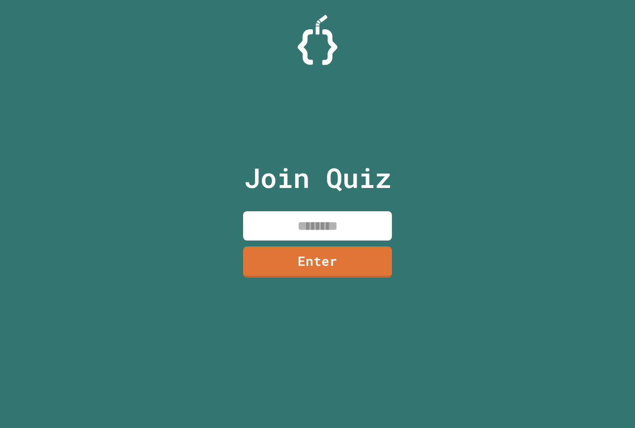
paste input "********"
type input "********"
click at [344, 259] on link "Enter" at bounding box center [317, 261] width 144 height 33
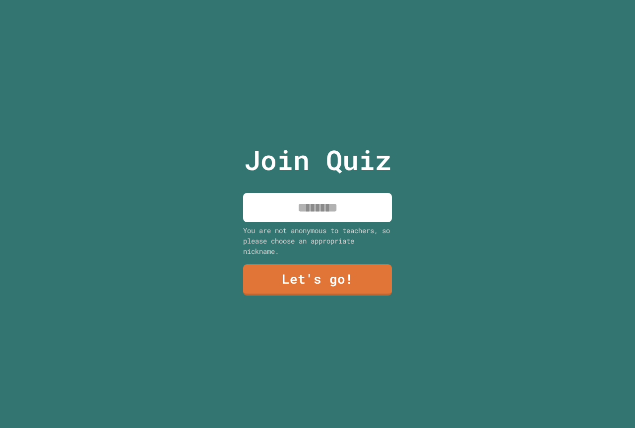
click at [337, 211] on input at bounding box center [317, 207] width 149 height 29
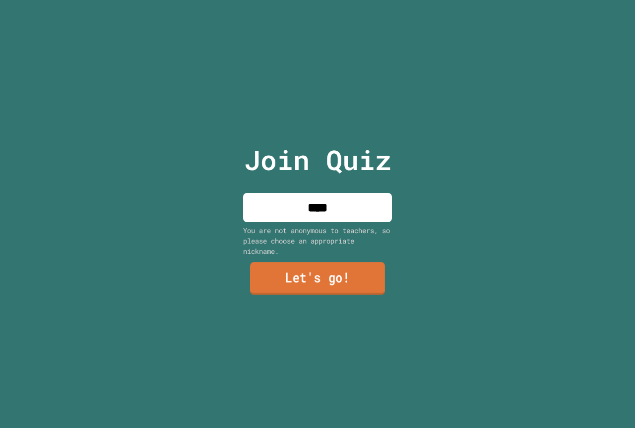
type input "****"
click at [333, 269] on link "Let's go!" at bounding box center [317, 278] width 135 height 33
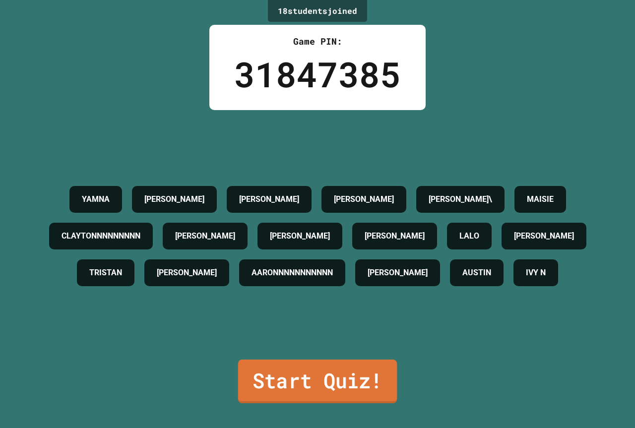
click at [345, 380] on link "Start Quiz!" at bounding box center [317, 382] width 159 height 44
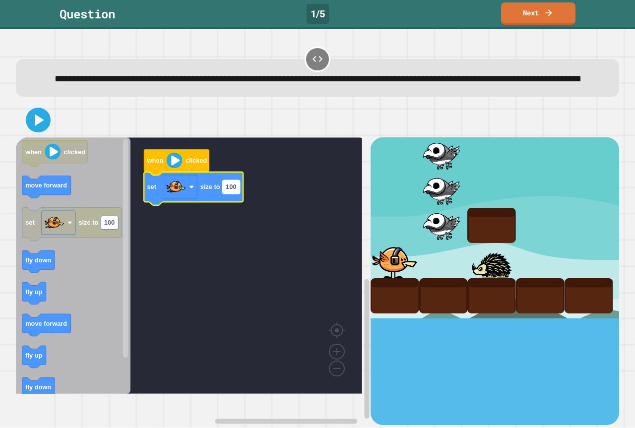
click at [239, 194] on rect "Blockly Workspace" at bounding box center [231, 187] width 17 height 13
type input "**********"
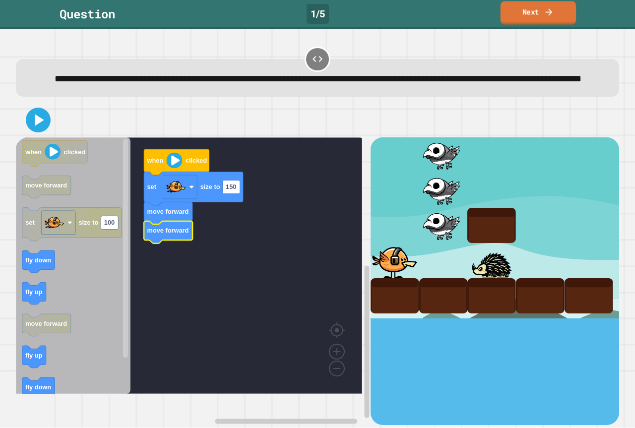
click at [525, 17] on link "Next" at bounding box center [538, 12] width 76 height 23
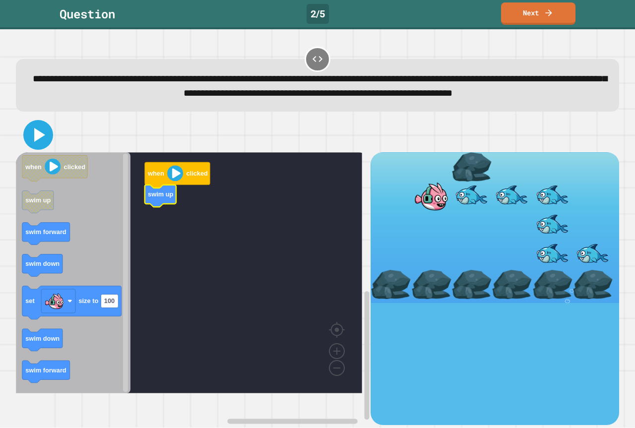
drag, startPoint x: 39, startPoint y: 150, endPoint x: 46, endPoint y: 150, distance: 6.5
click at [39, 142] on icon at bounding box center [39, 135] width 11 height 14
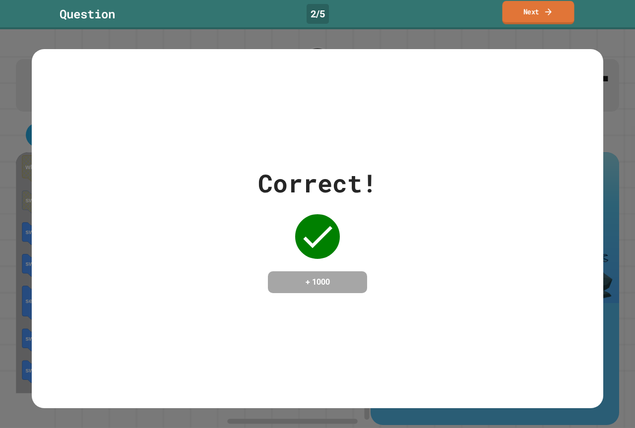
click at [529, 11] on link "Next" at bounding box center [538, 12] width 72 height 23
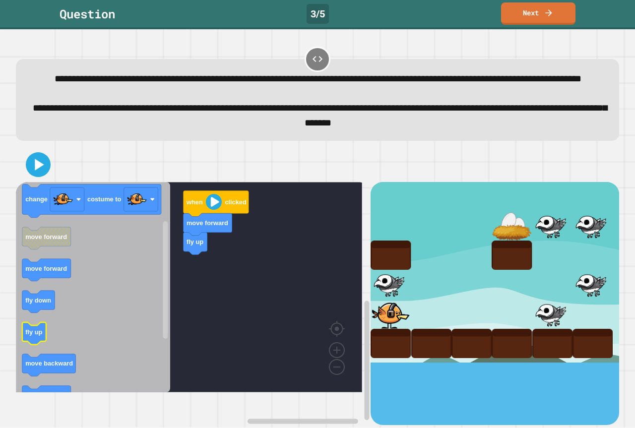
click at [73, 354] on icon "Blockly Workspace" at bounding box center [93, 287] width 154 height 210
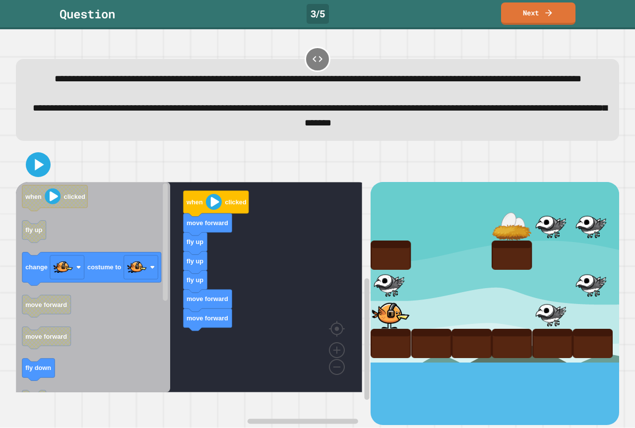
click at [213, 387] on div "when clicked move forward fly up fly up fly up move forward move forward when c…" at bounding box center [193, 303] width 355 height 243
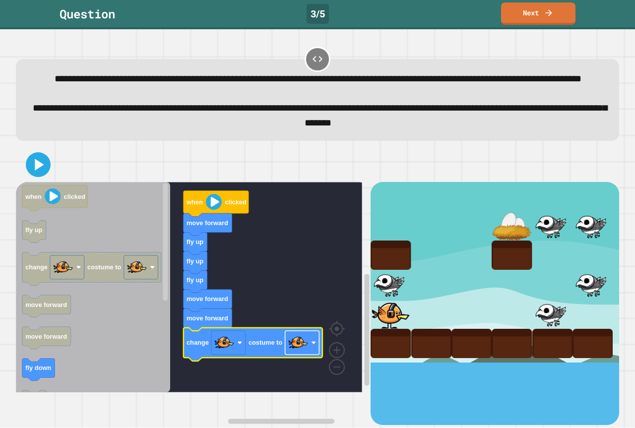
click at [290, 353] on image "Blockly Workspace" at bounding box center [298, 343] width 20 height 20
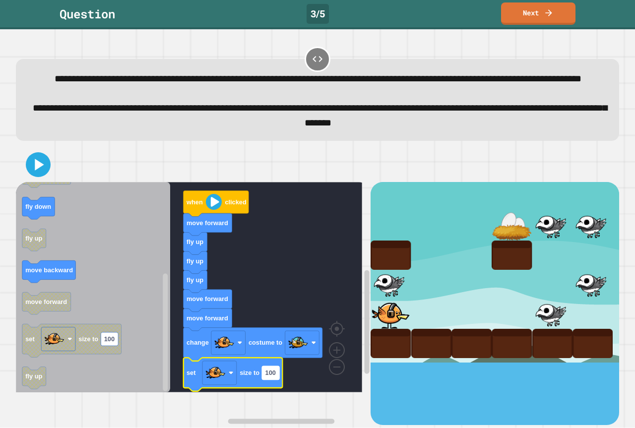
click at [275, 376] on text "100" at bounding box center [270, 372] width 10 height 7
type input "*"
click at [32, 177] on icon at bounding box center [38, 165] width 24 height 24
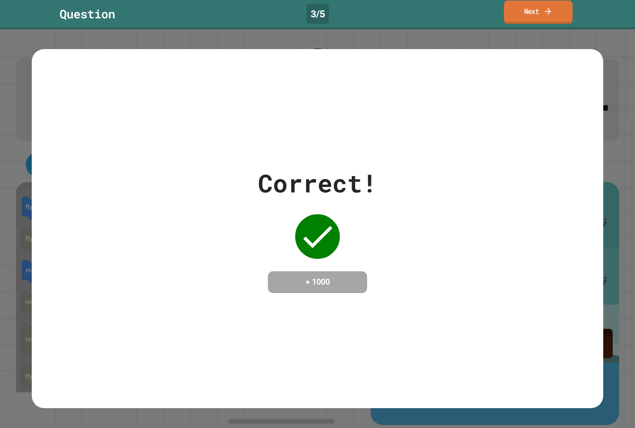
click at [539, 5] on link "Next" at bounding box center [538, 11] width 69 height 23
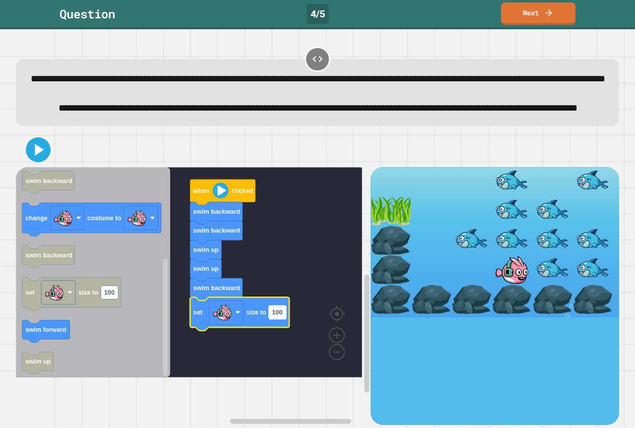
click at [280, 319] on rect "Blockly Workspace" at bounding box center [277, 312] width 17 height 13
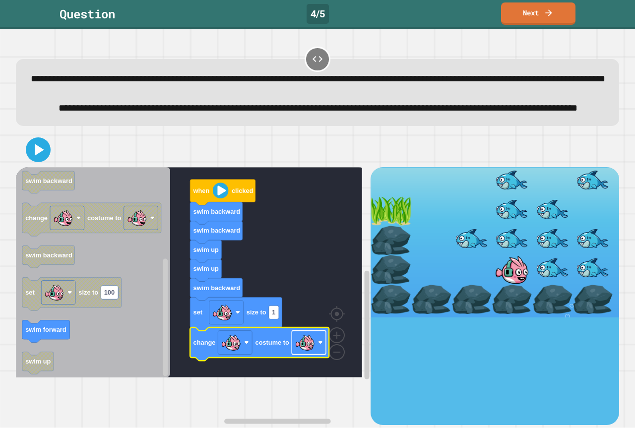
click at [303, 353] on image "Blockly Workspace" at bounding box center [305, 343] width 20 height 20
click at [39, 157] on icon at bounding box center [39, 150] width 11 height 14
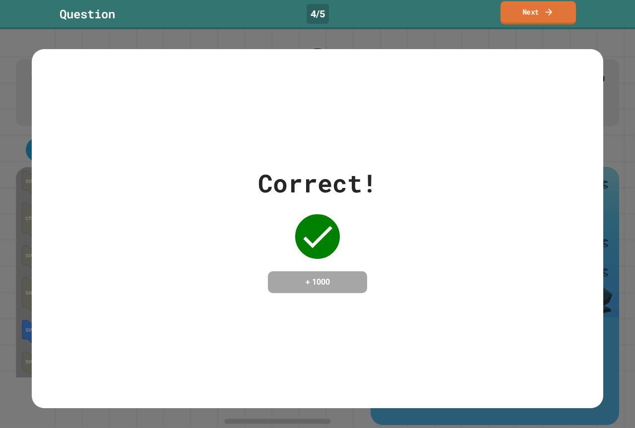
click at [552, 12] on icon at bounding box center [549, 11] width 10 height 10
